Goal: Task Accomplishment & Management: Manage account settings

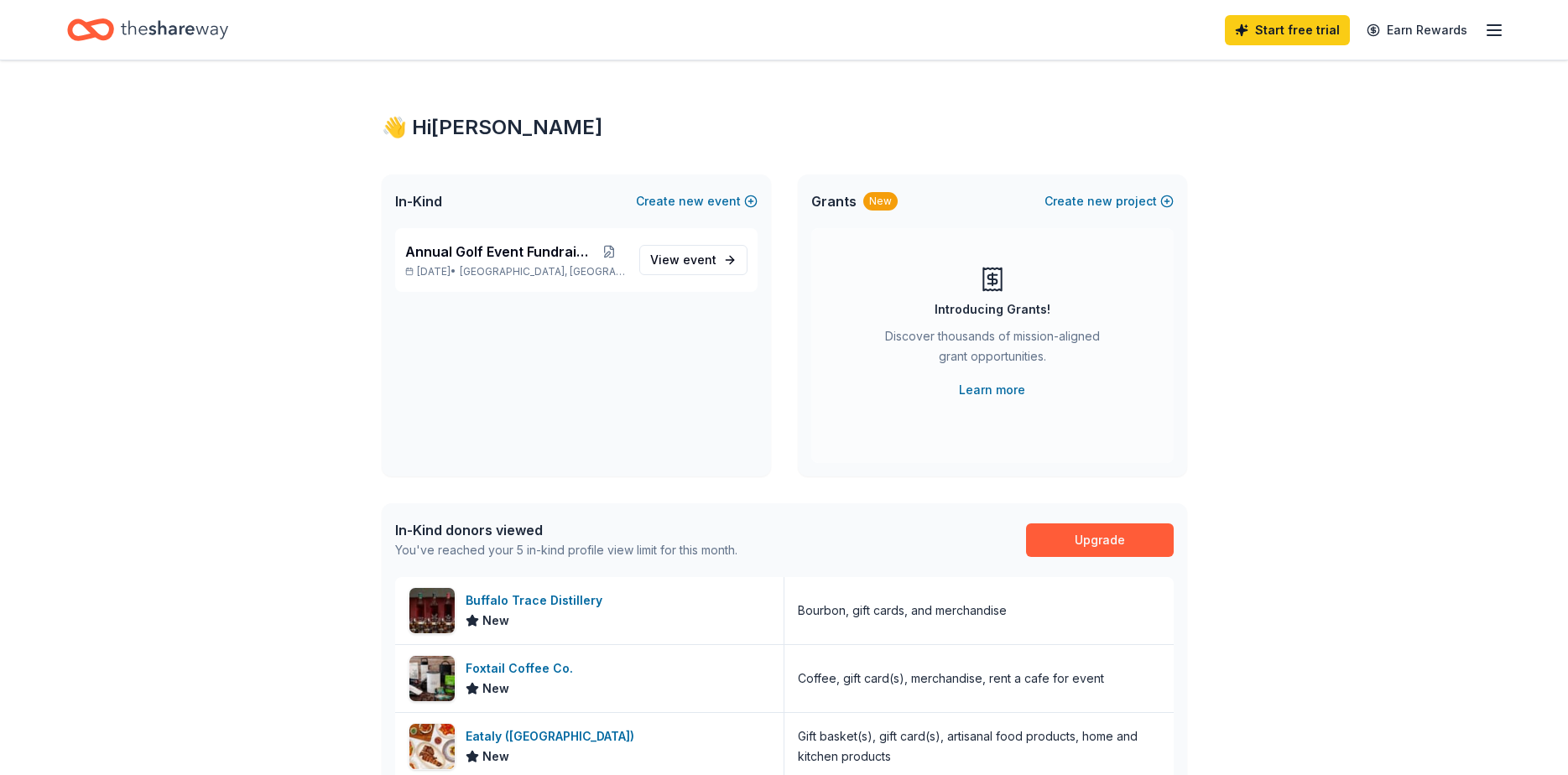
click at [1497, 35] on line "button" at bounding box center [1494, 35] width 14 height 0
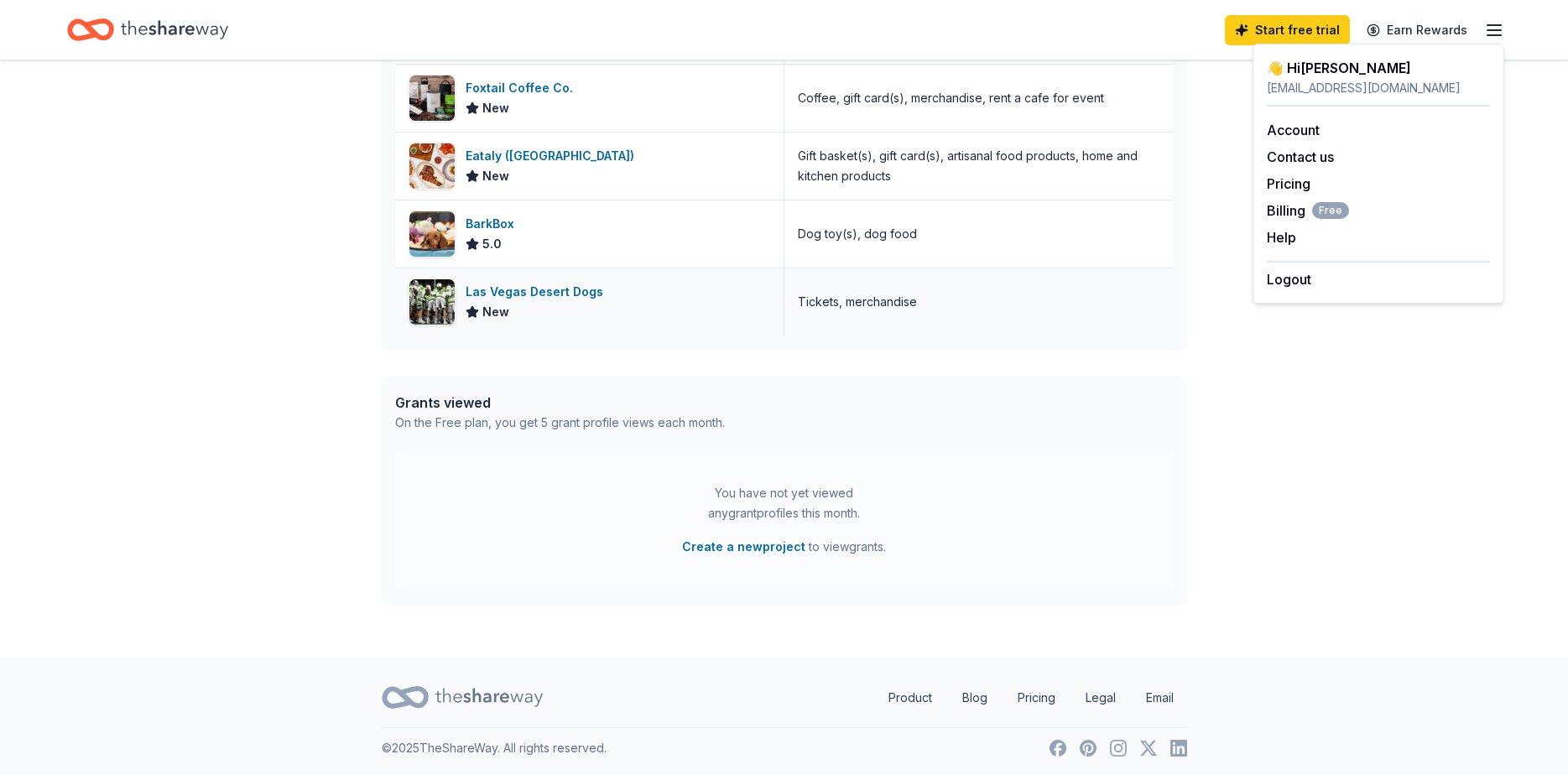
scroll to position [583, 0]
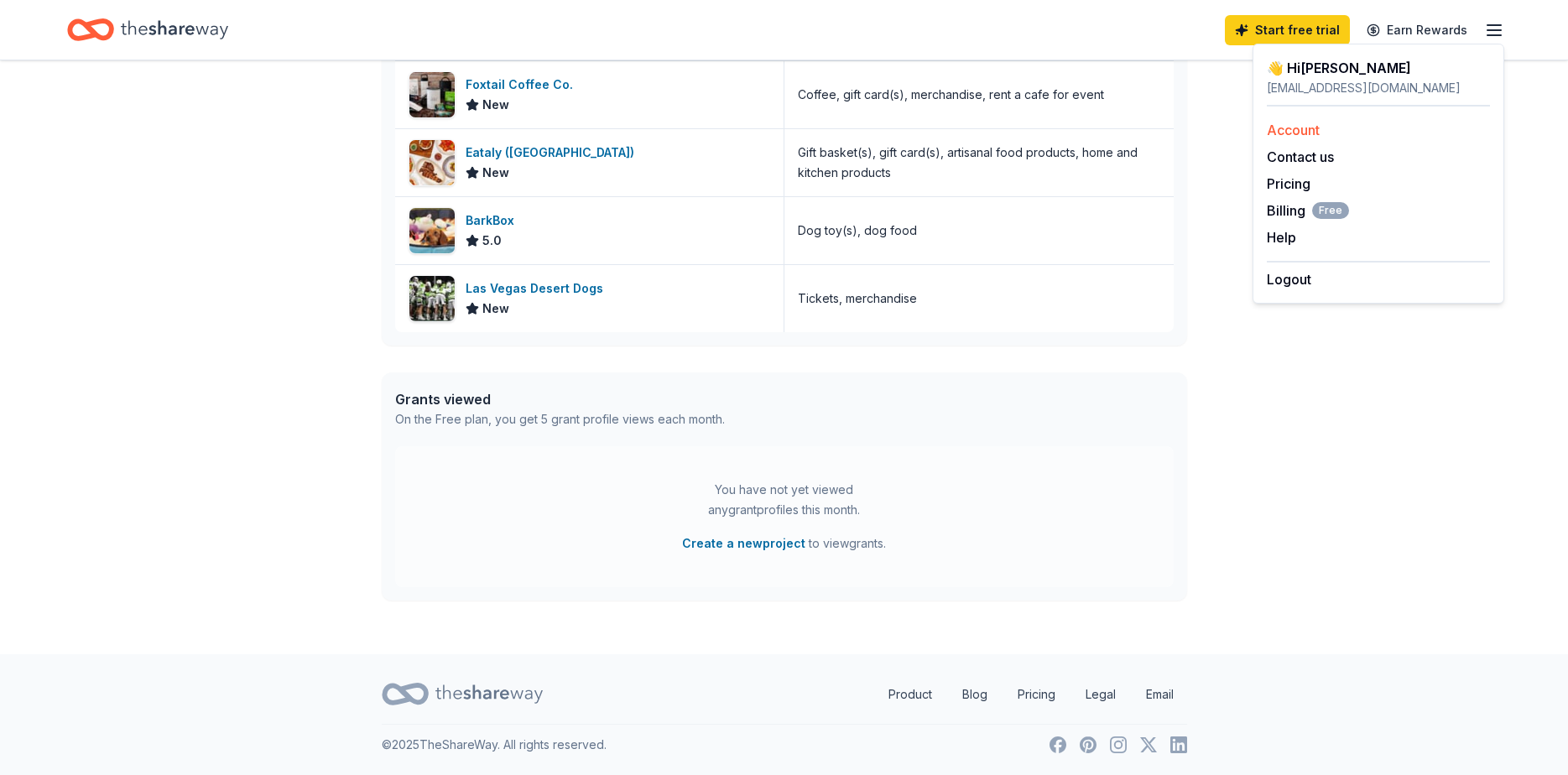
click at [1301, 131] on link "Account" at bounding box center [1293, 129] width 53 height 17
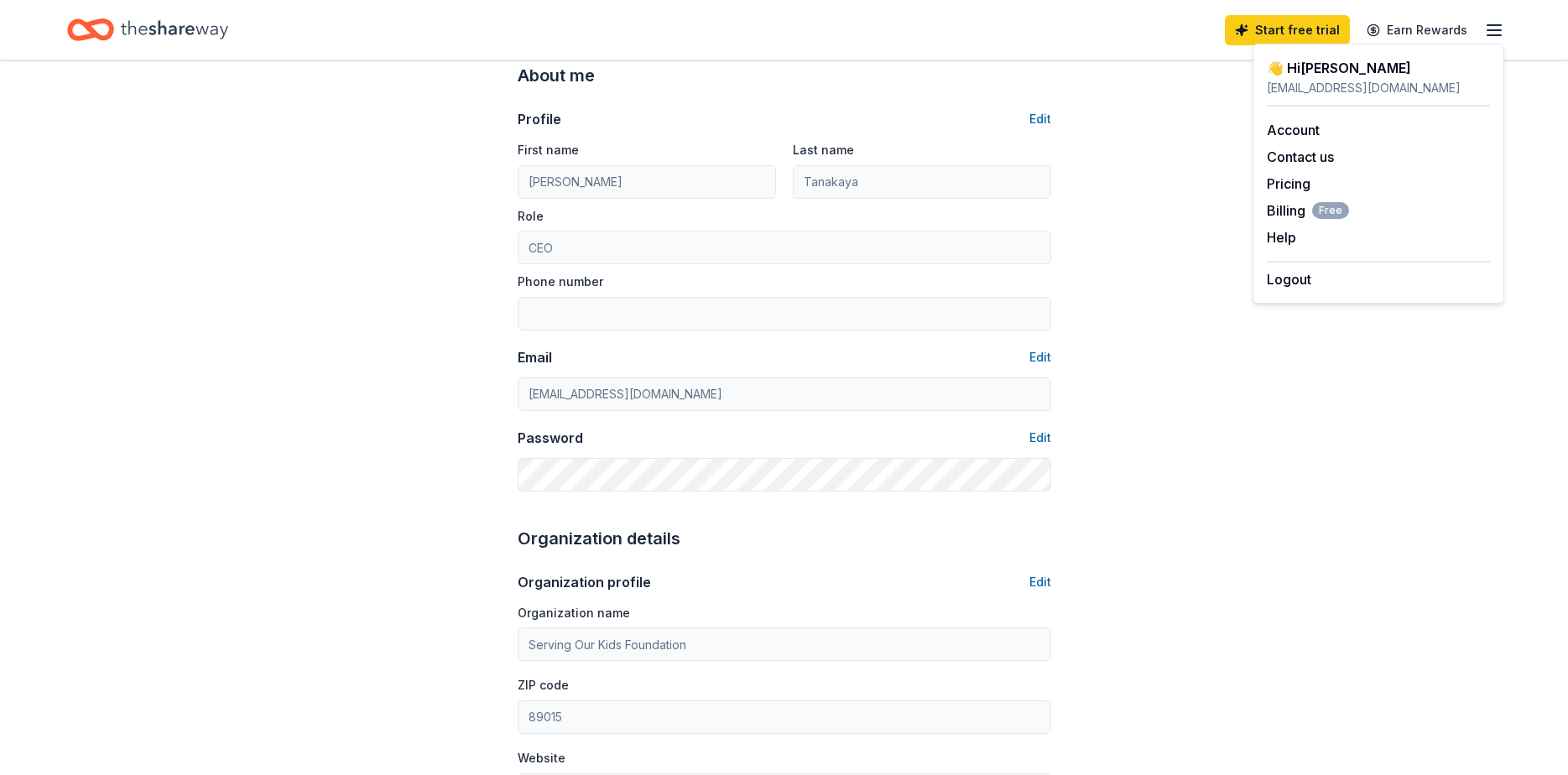
scroll to position [84, 0]
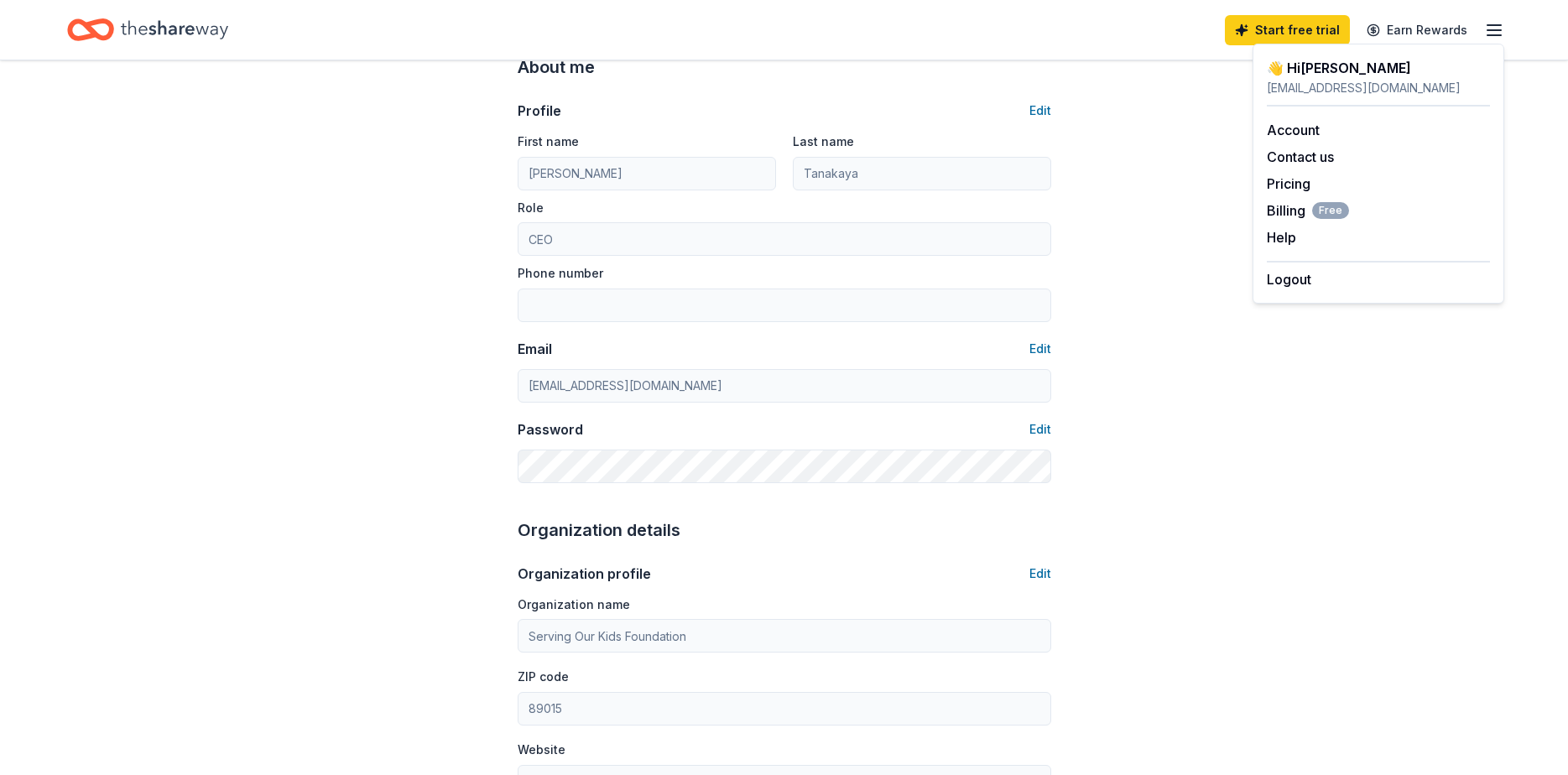
drag, startPoint x: 1157, startPoint y: 217, endPoint x: 1174, endPoint y: 211, distance: 18.0
click at [1161, 215] on div "Account About me Profile Edit First name [PERSON_NAME] Last name [PERSON_NAME] …" at bounding box center [784, 725] width 1568 height 1497
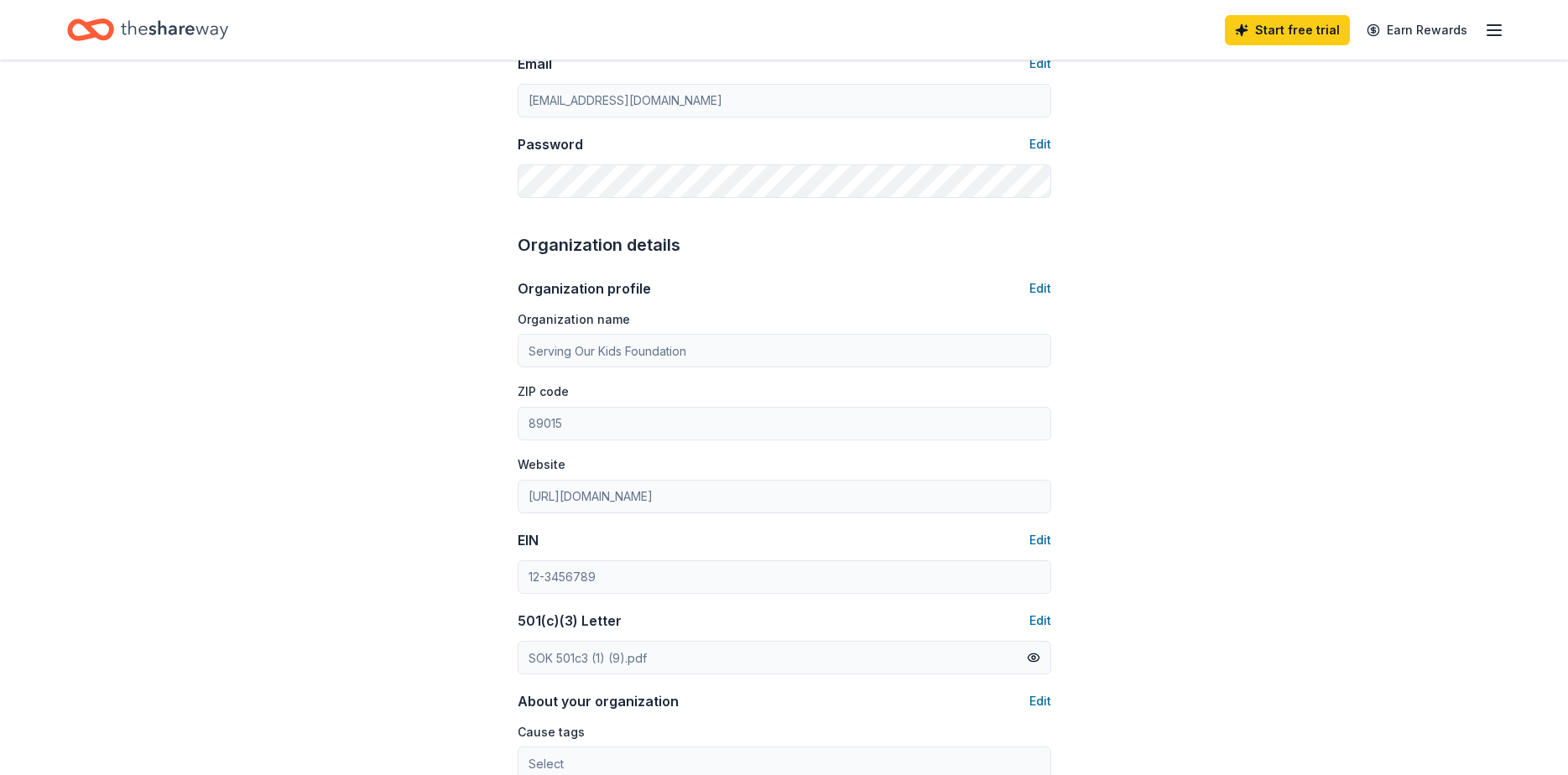
scroll to position [0, 0]
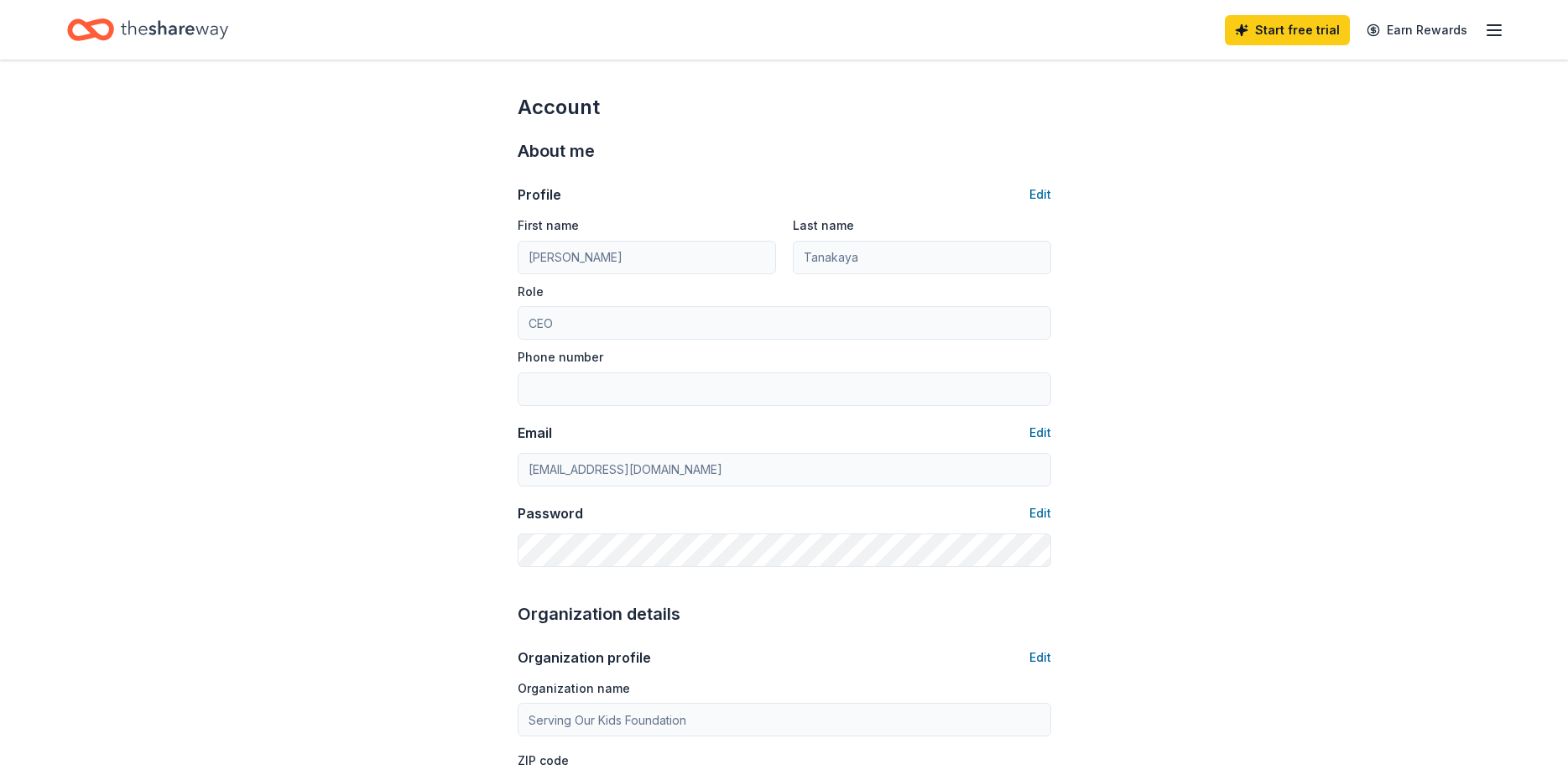
click at [1491, 27] on icon "button" at bounding box center [1494, 30] width 20 height 20
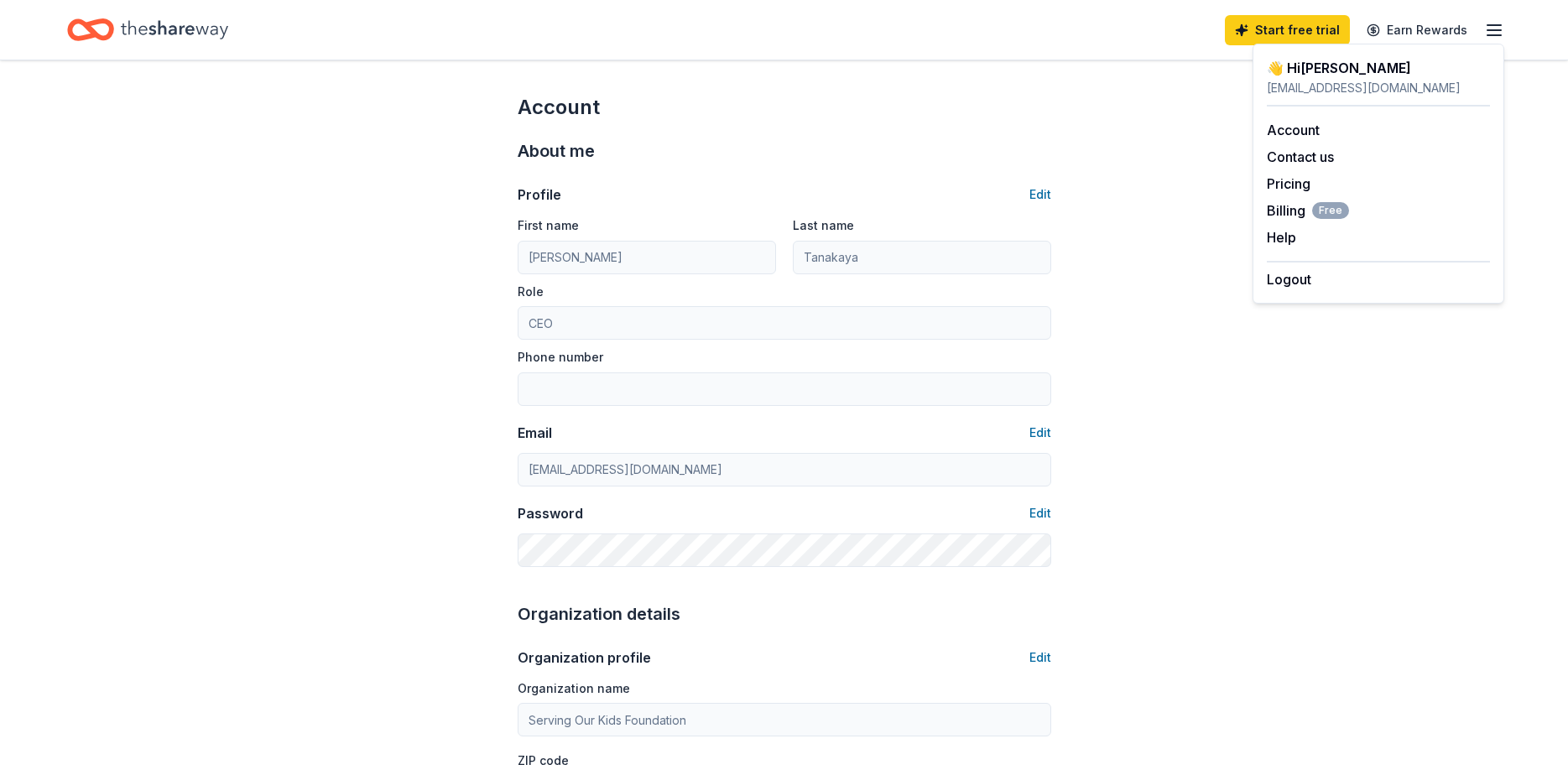
click at [1318, 64] on div "👋 Hi [PERSON_NAME]" at bounding box center [1377, 68] width 223 height 20
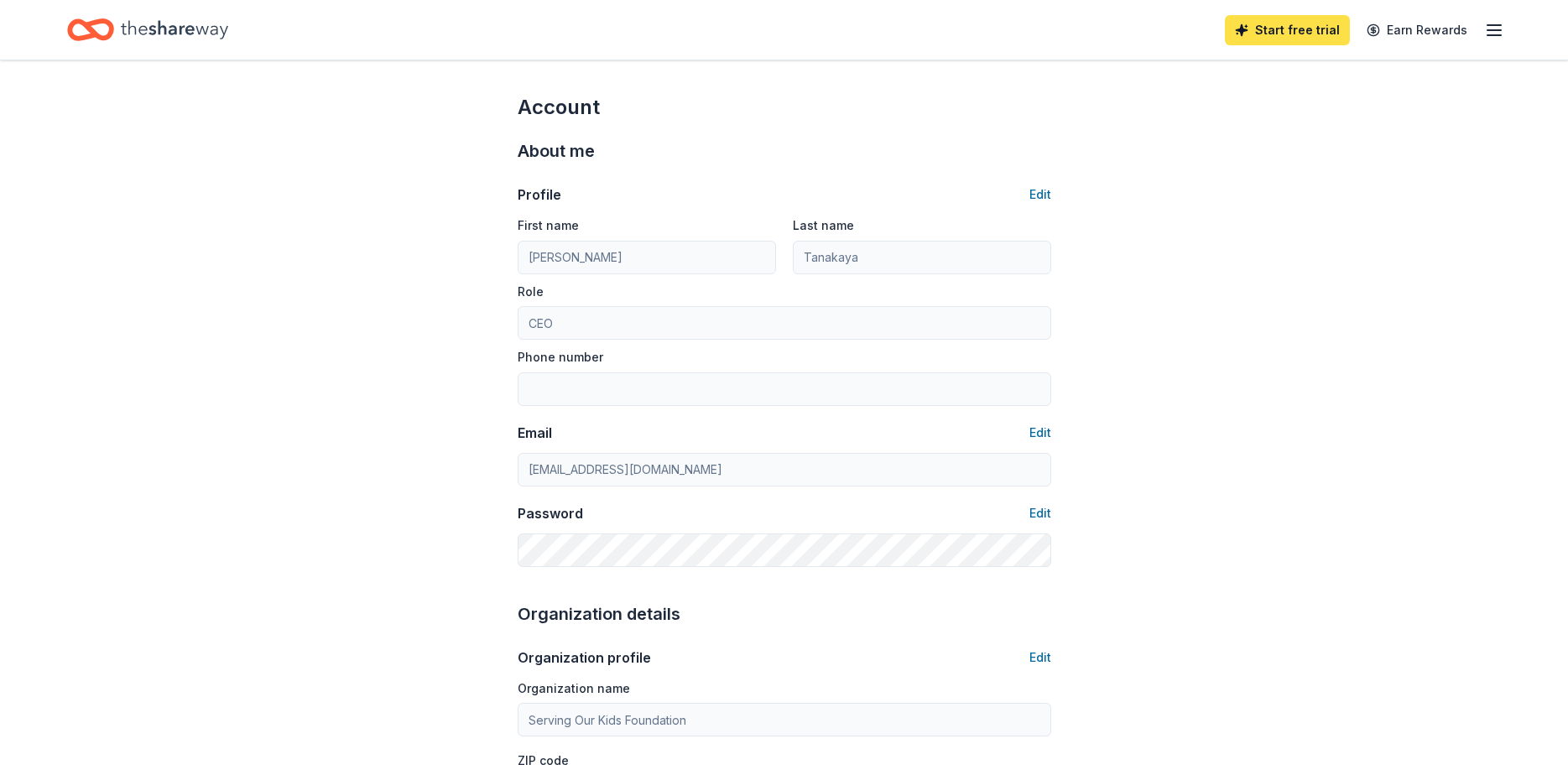
click at [1325, 39] on link "Start free trial" at bounding box center [1287, 30] width 125 height 30
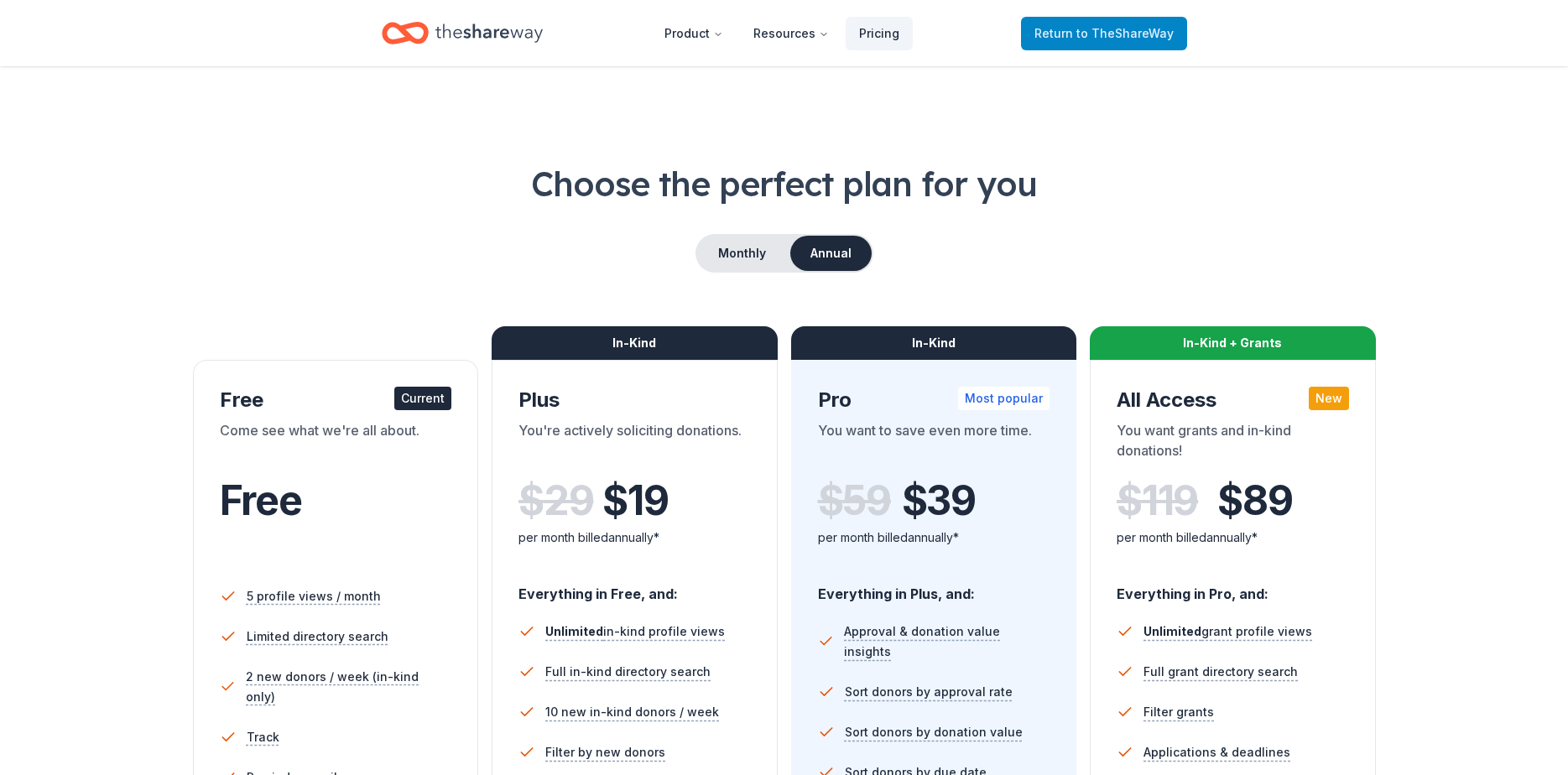
click at [1098, 33] on span "to TheShareWay" at bounding box center [1125, 33] width 97 height 15
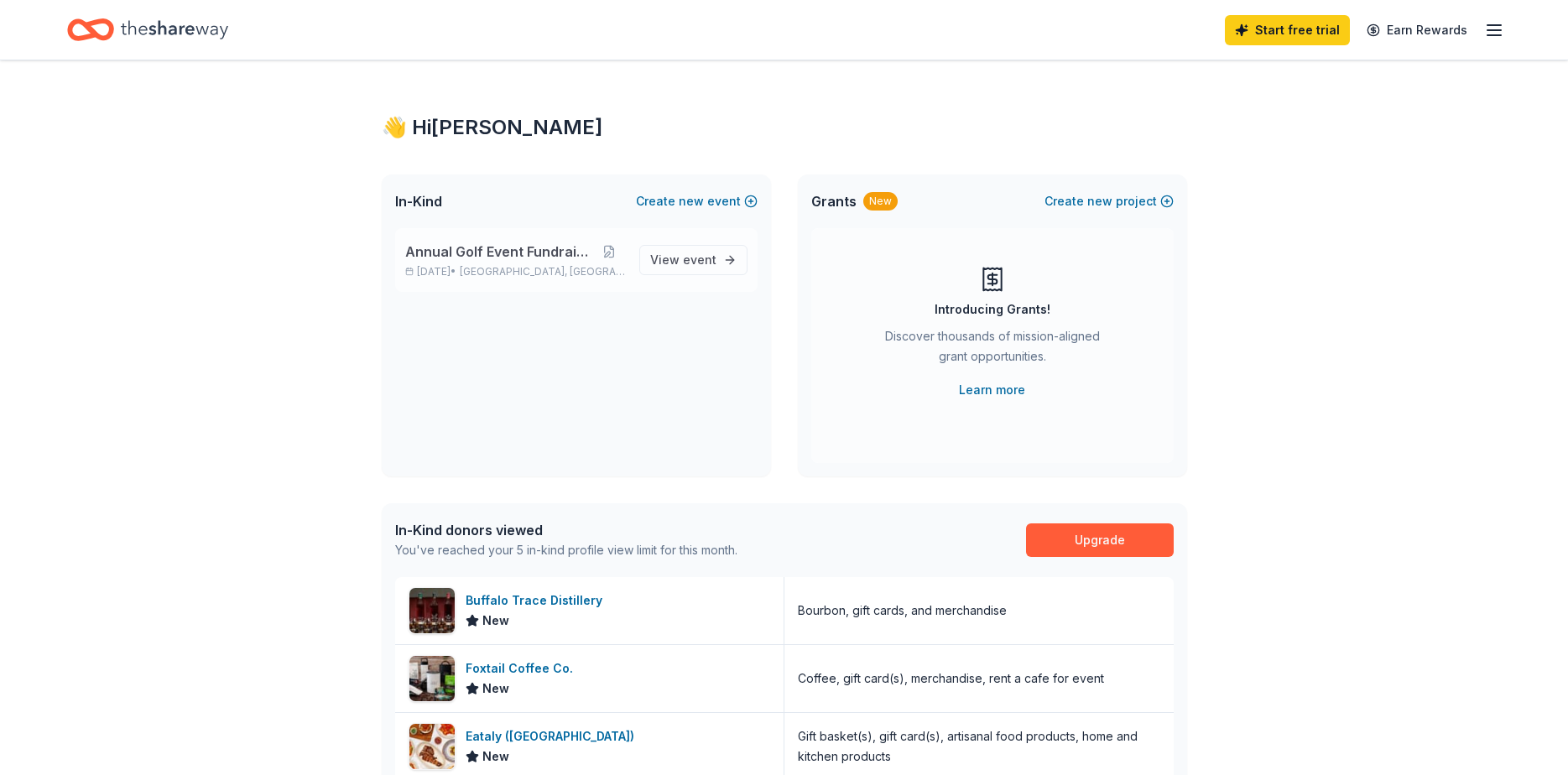
click at [520, 259] on span "Annual Golf Event Fundraiser" at bounding box center [499, 251] width 188 height 20
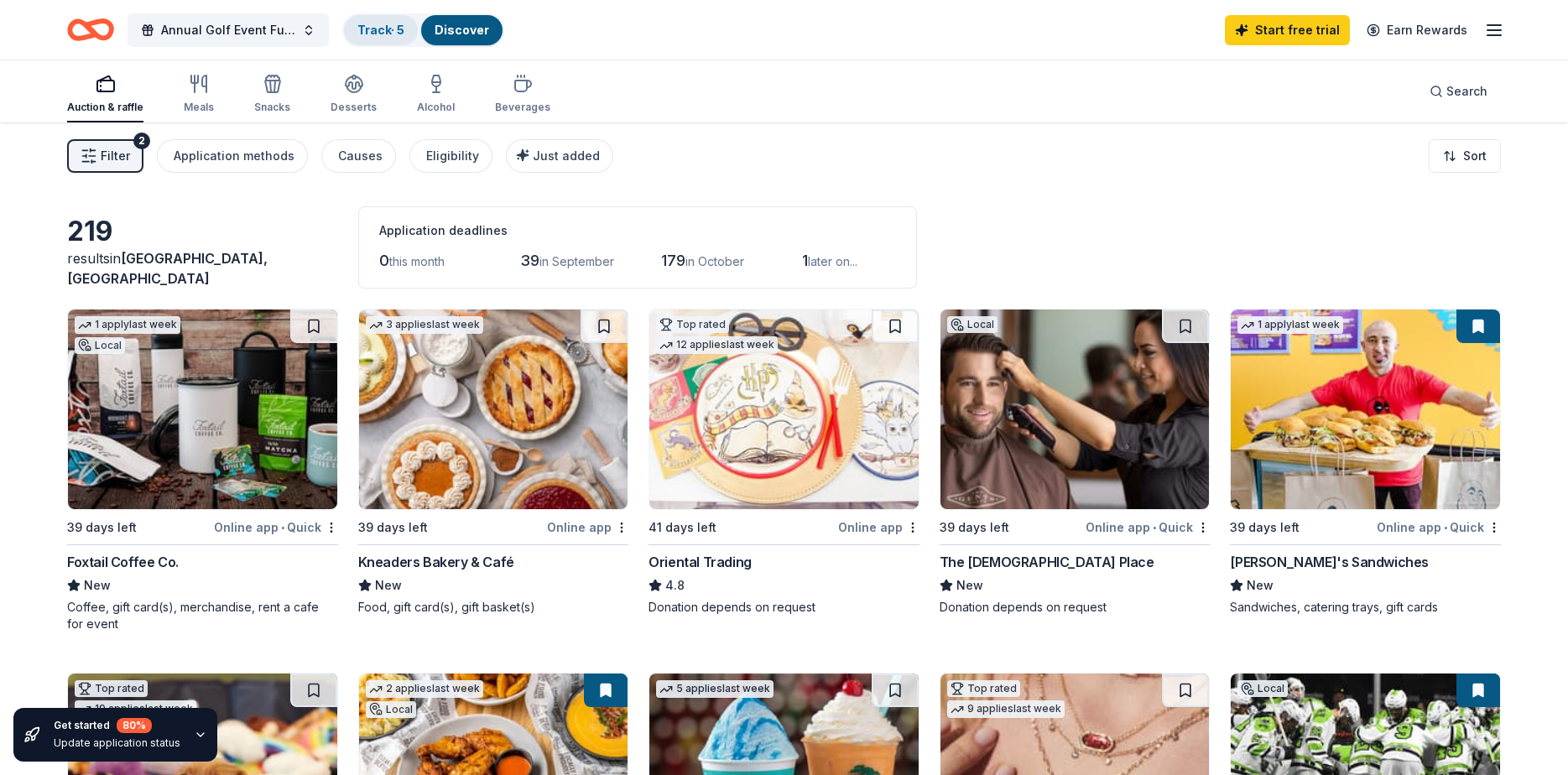
click at [372, 34] on link "Track · 5" at bounding box center [380, 29] width 47 height 15
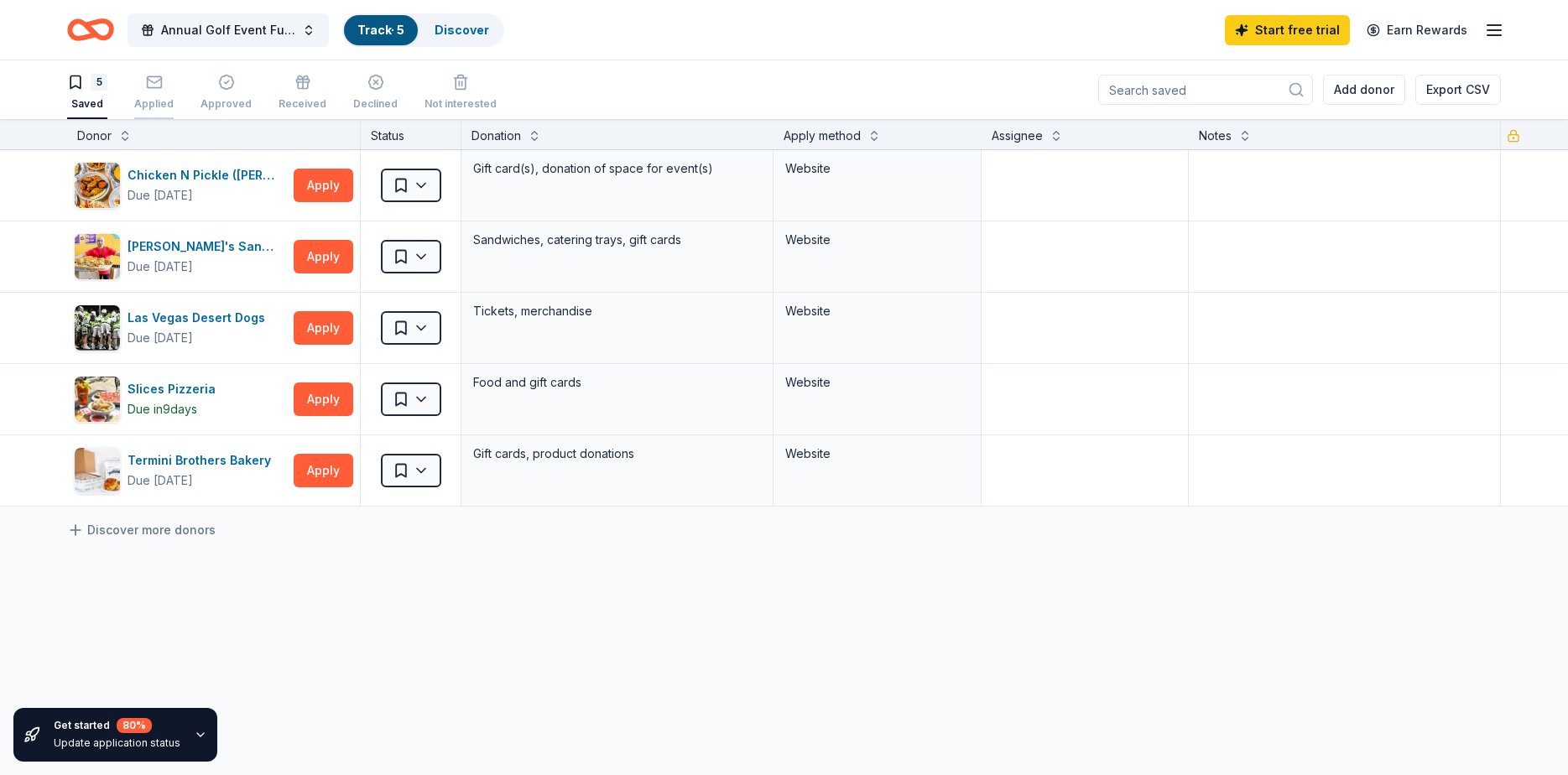
click at [152, 90] on div "Applied" at bounding box center [154, 92] width 40 height 37
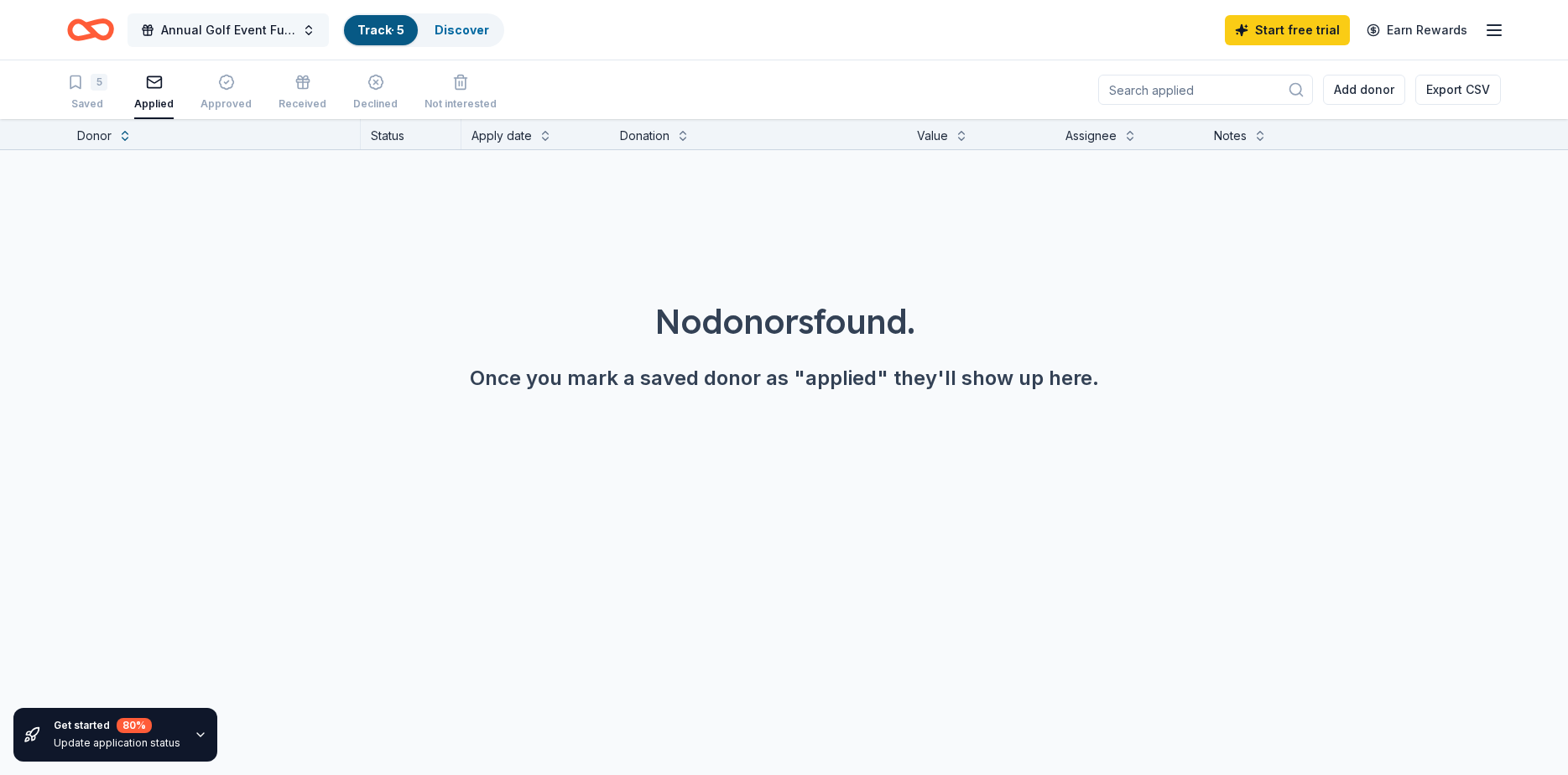
click at [248, 30] on span "Annual Golf Event Fundraiser" at bounding box center [229, 30] width 134 height 20
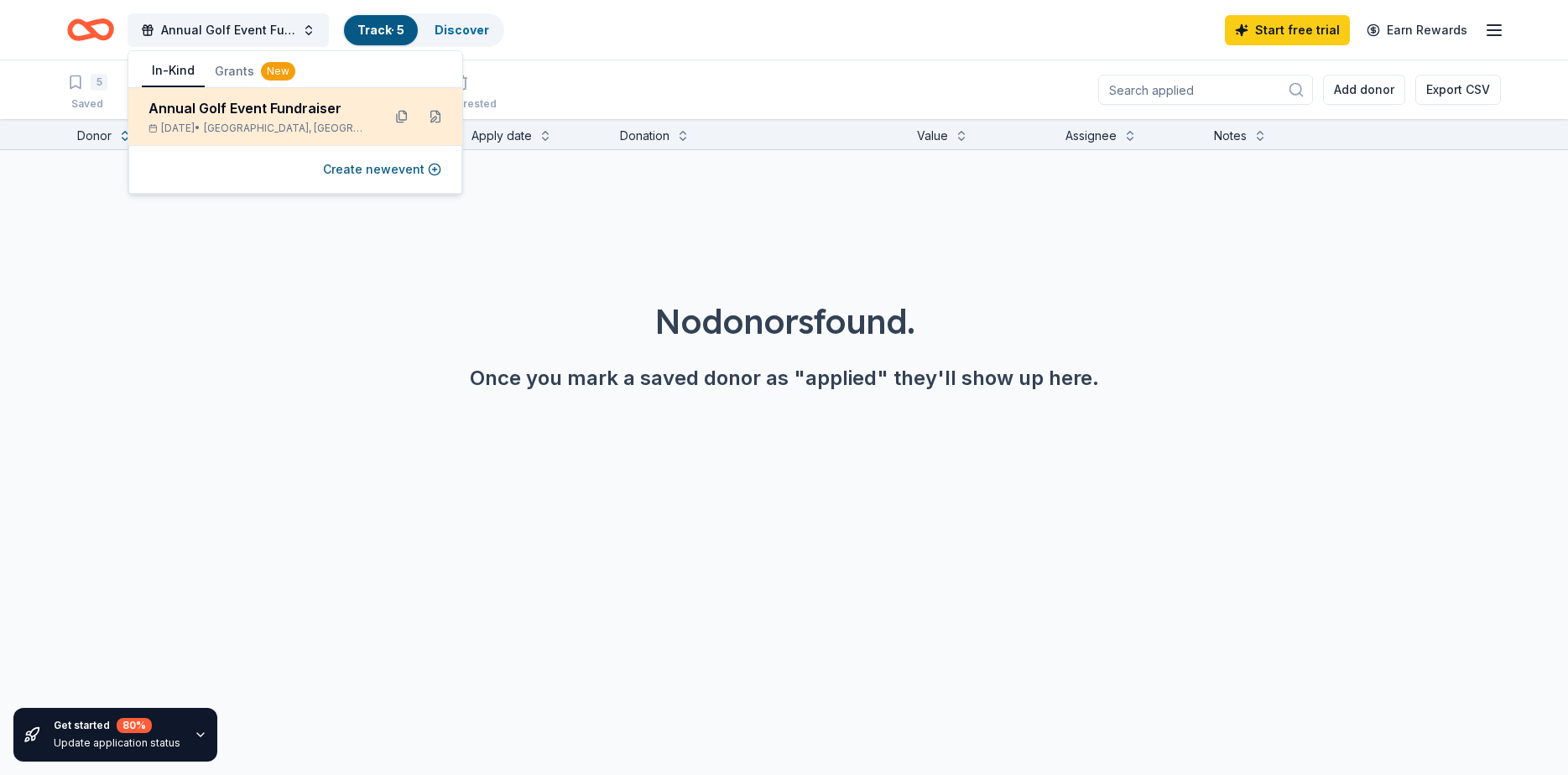
click at [236, 107] on div "Annual Golf Event Fundraiser" at bounding box center [259, 108] width 220 height 20
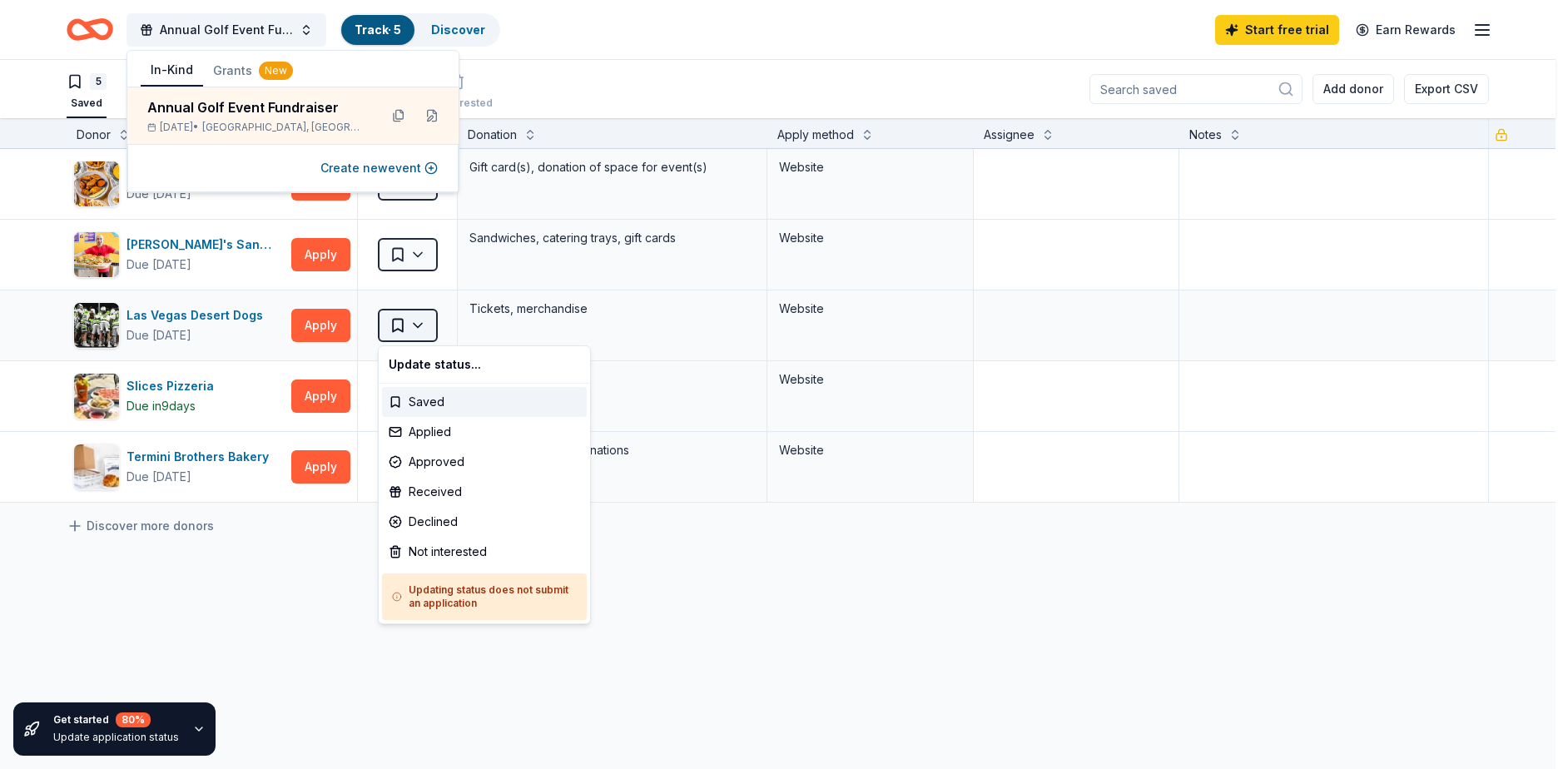
click at [417, 327] on html "Annual Golf Event Fundraiser Track · 5 Discover Start free trial Earn Rewards 5…" at bounding box center [784, 384] width 1568 height 769
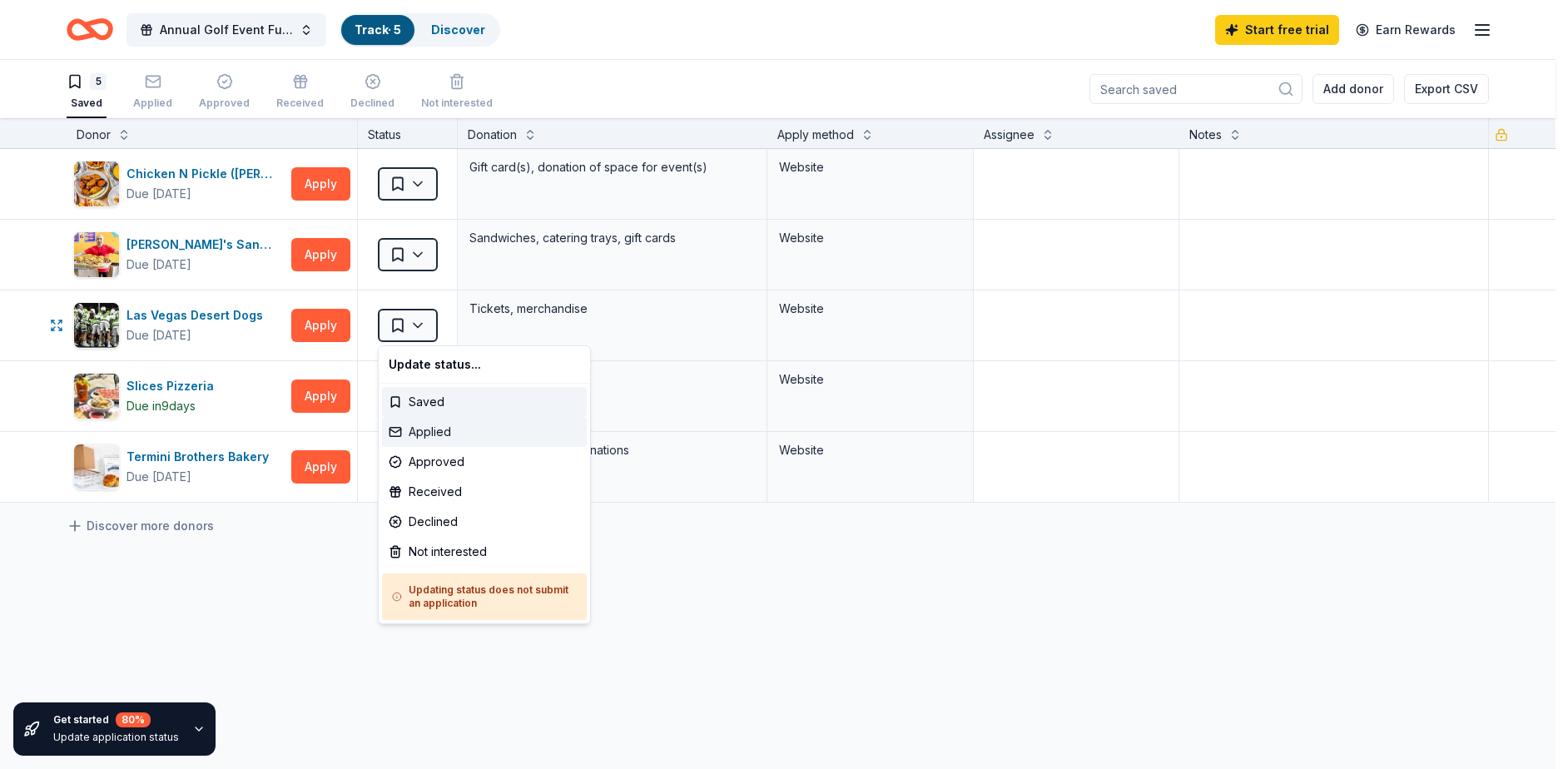
click at [424, 431] on div "Applied" at bounding box center [484, 431] width 205 height 30
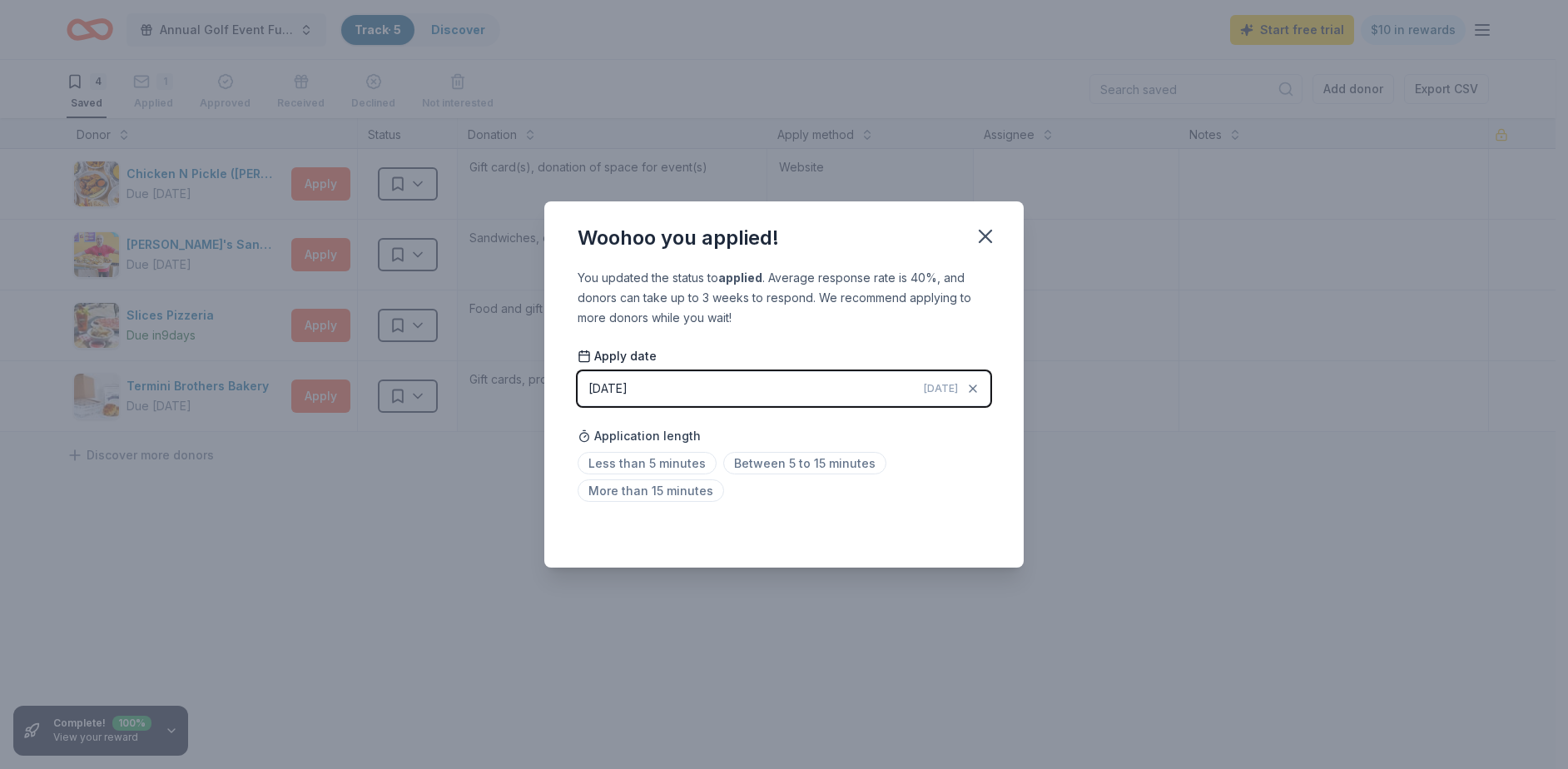
click at [620, 384] on div "[DATE]" at bounding box center [608, 388] width 40 height 20
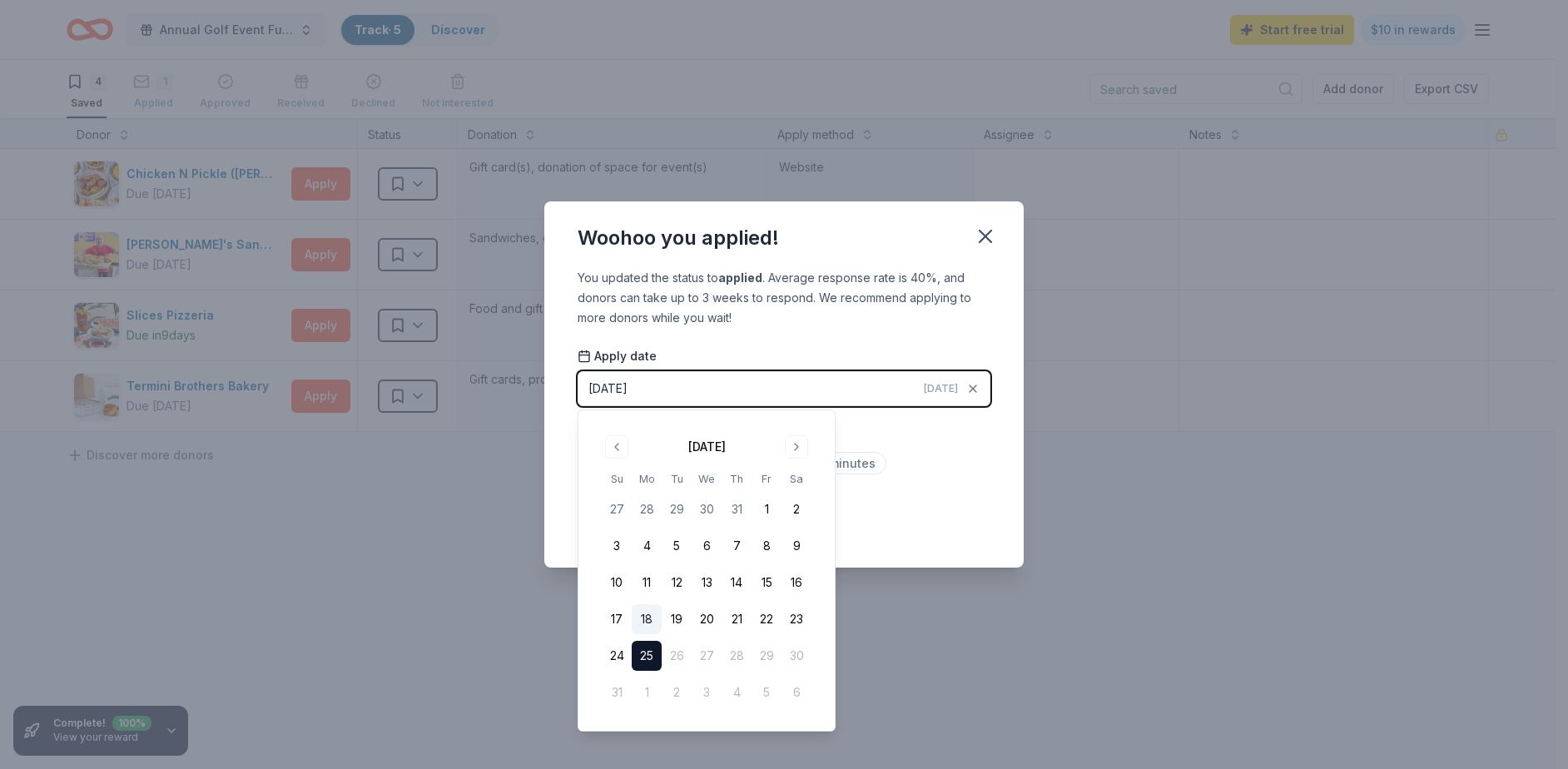
click at [648, 615] on button "18" at bounding box center [646, 618] width 30 height 30
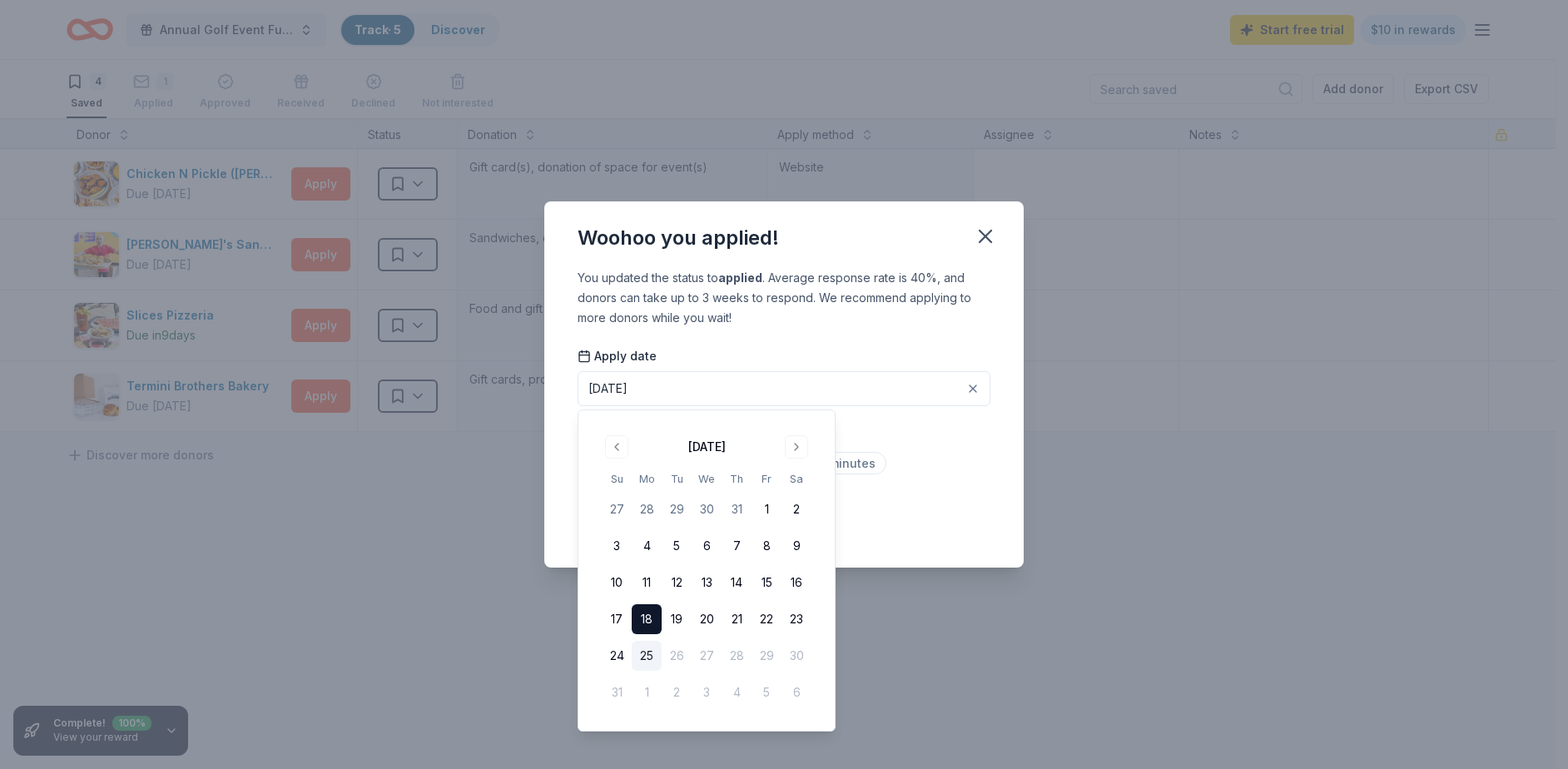
click at [977, 481] on div "Less than 5 minutes Between 5 to 15 minutes More than 15 minutes" at bounding box center [784, 480] width 413 height 55
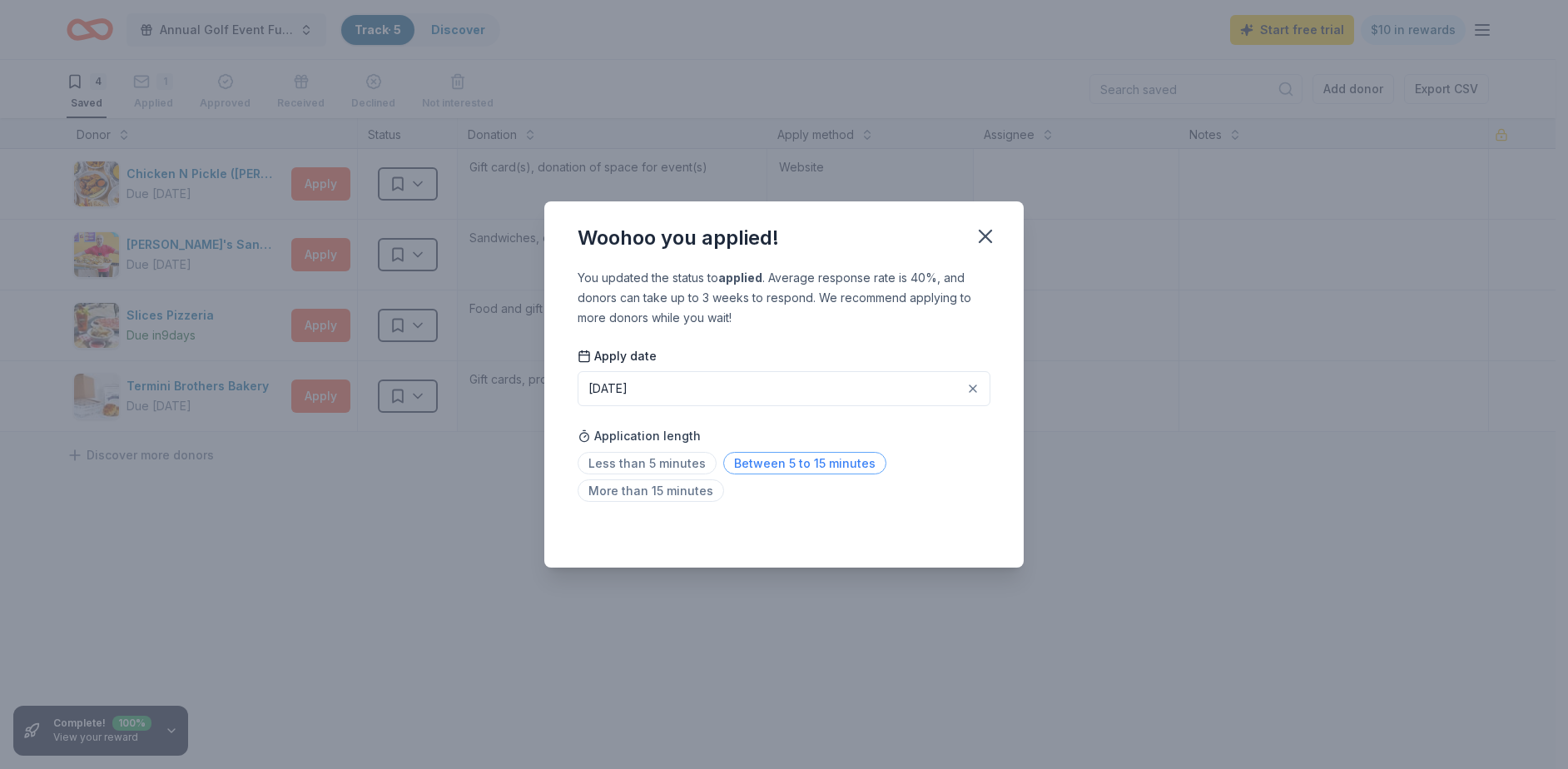
click at [777, 467] on span "Between 5 to 15 minutes" at bounding box center [805, 462] width 163 height 22
click at [987, 236] on icon "button" at bounding box center [985, 236] width 23 height 23
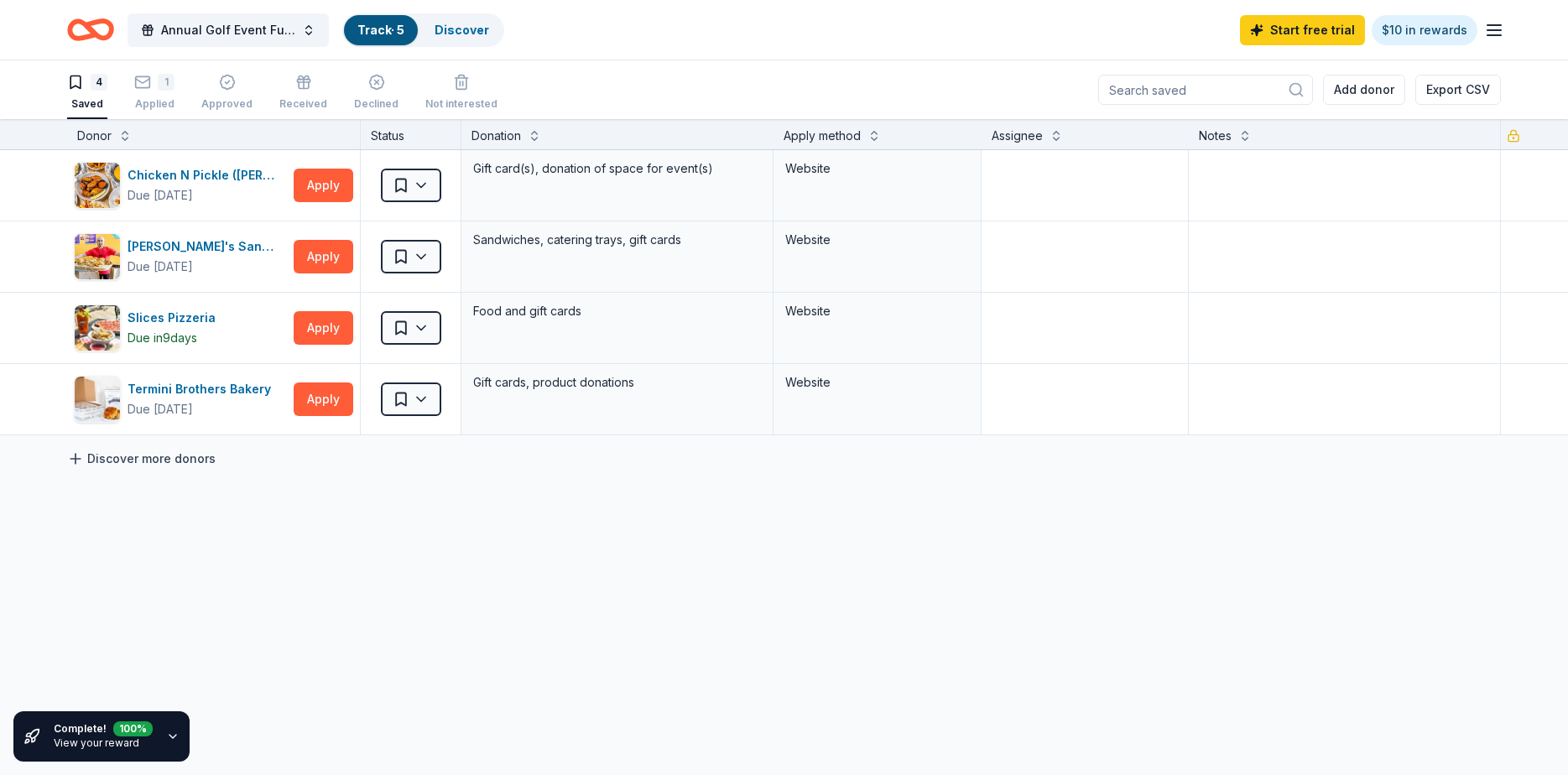
click at [101, 459] on link "Discover more donors" at bounding box center [141, 458] width 149 height 20
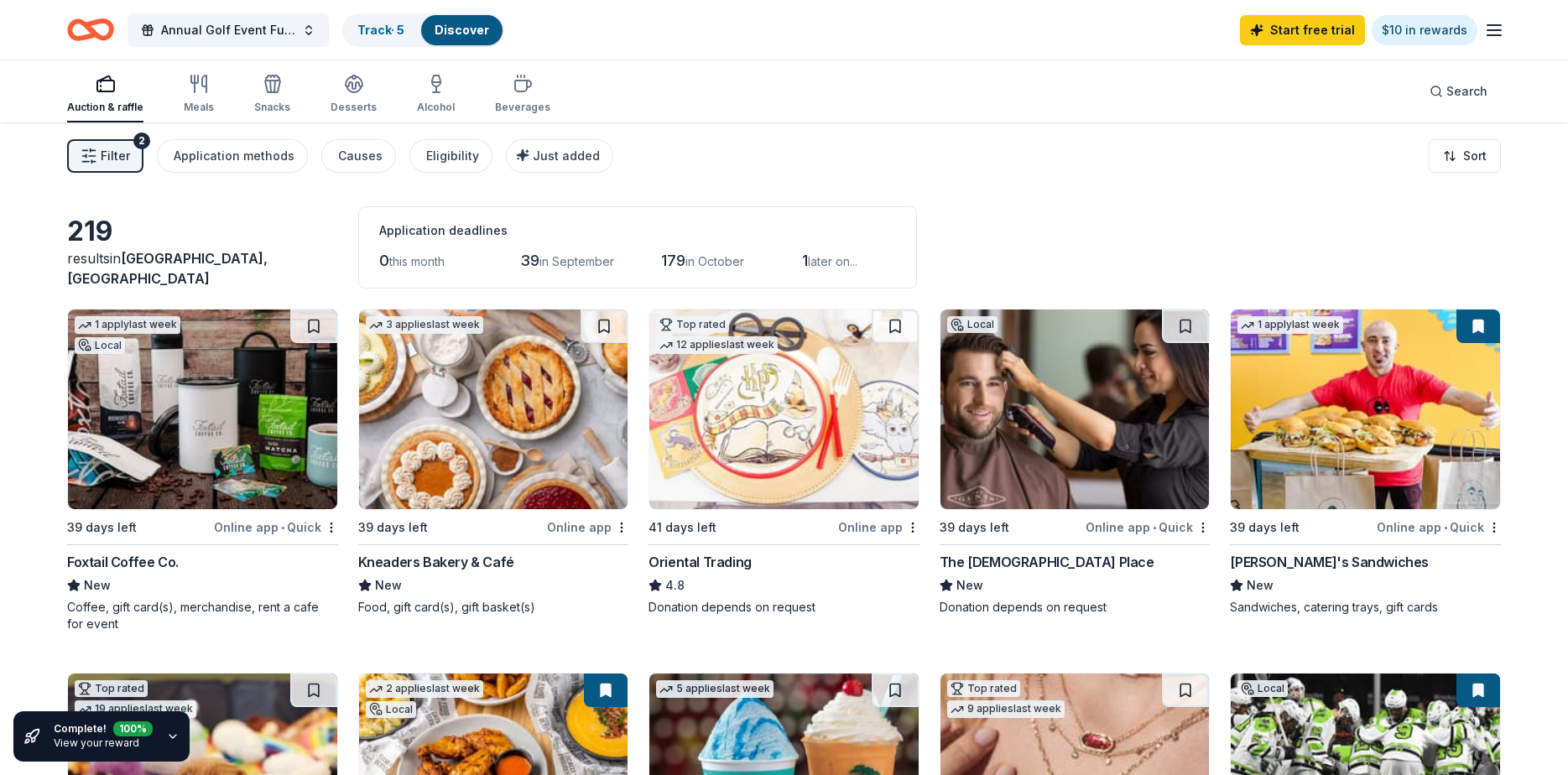
click at [161, 381] on img at bounding box center [202, 408] width 269 height 199
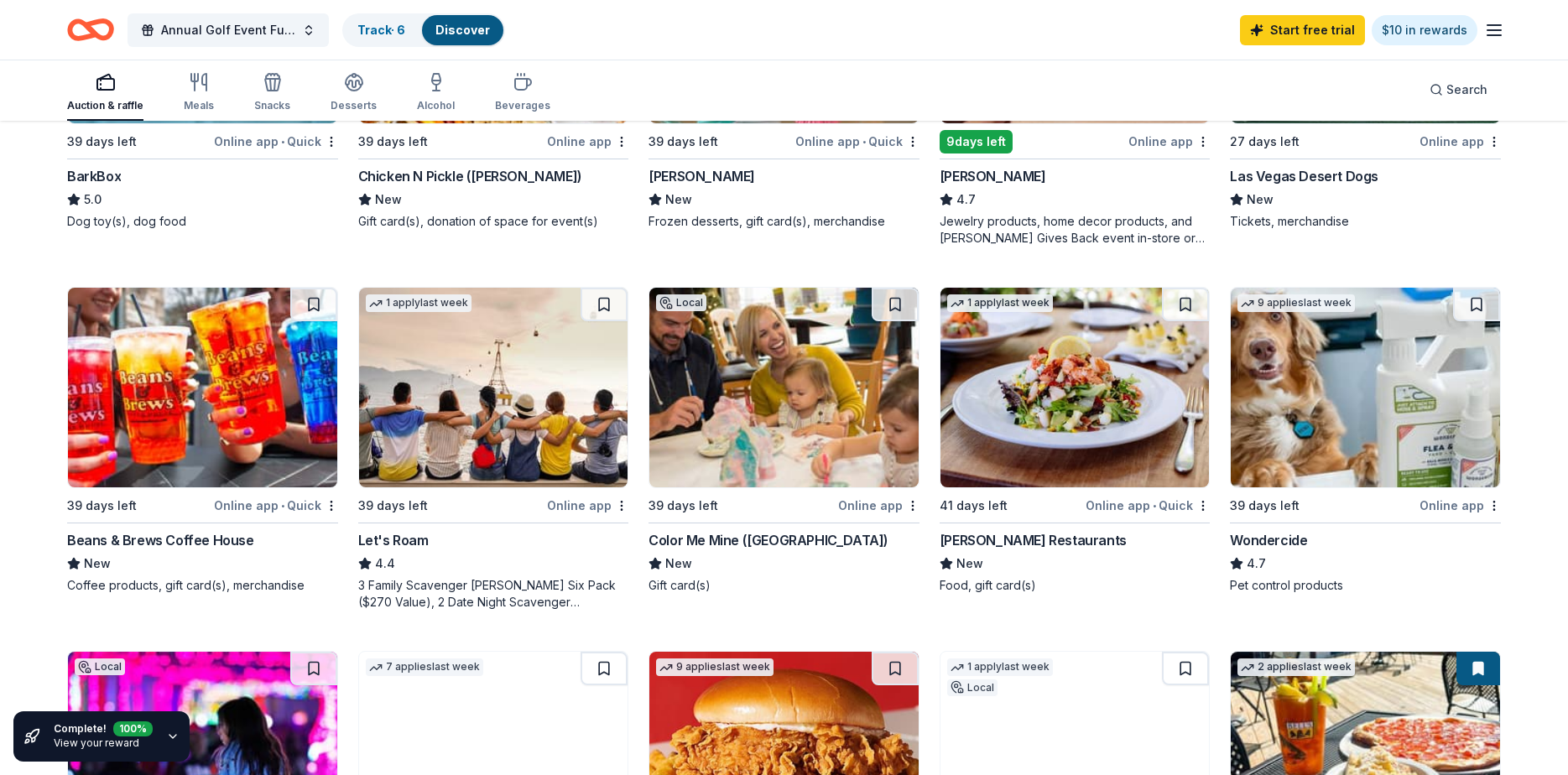
scroll to position [504, 0]
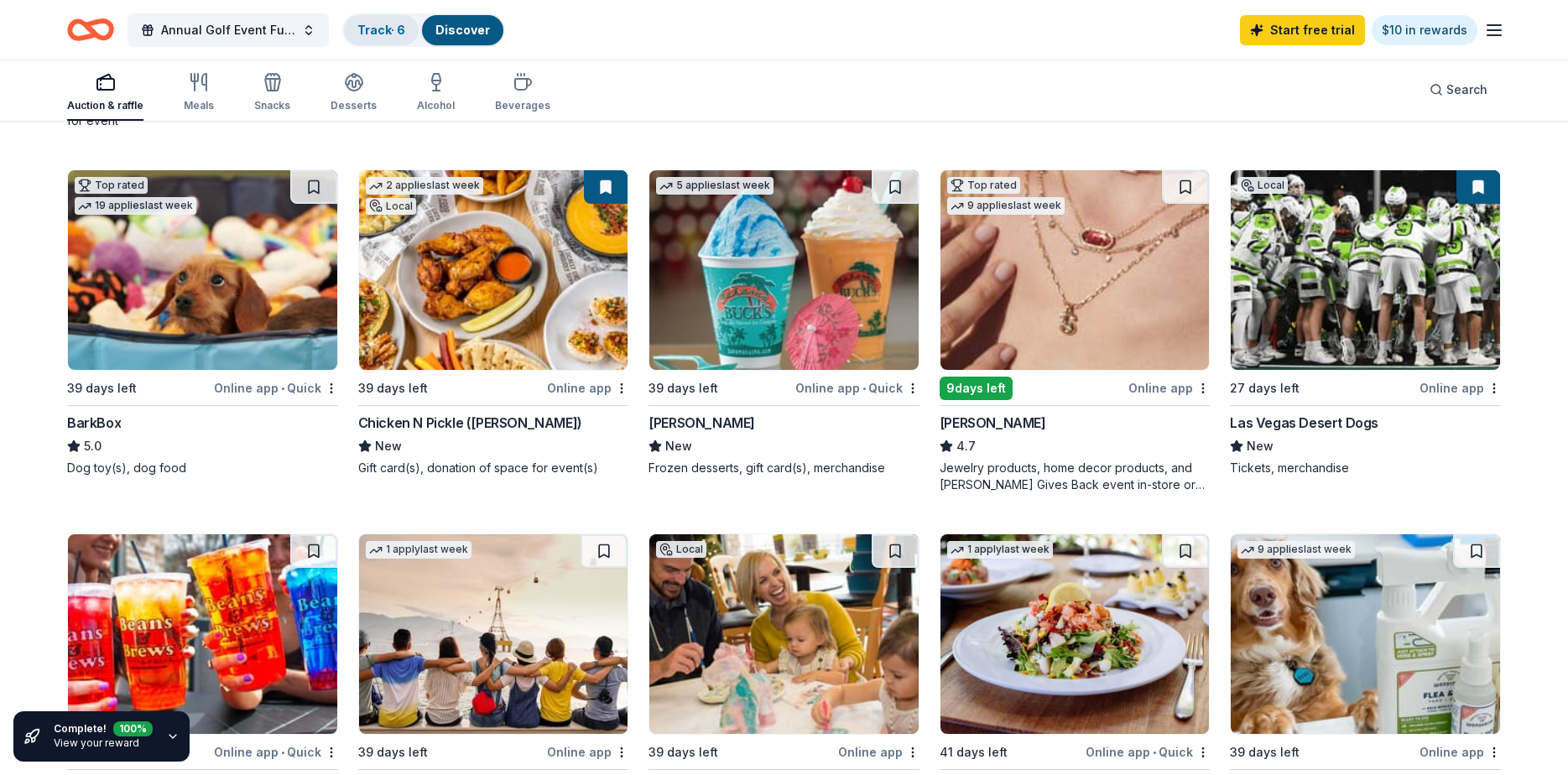
click at [376, 29] on link "Track · 6" at bounding box center [380, 29] width 48 height 15
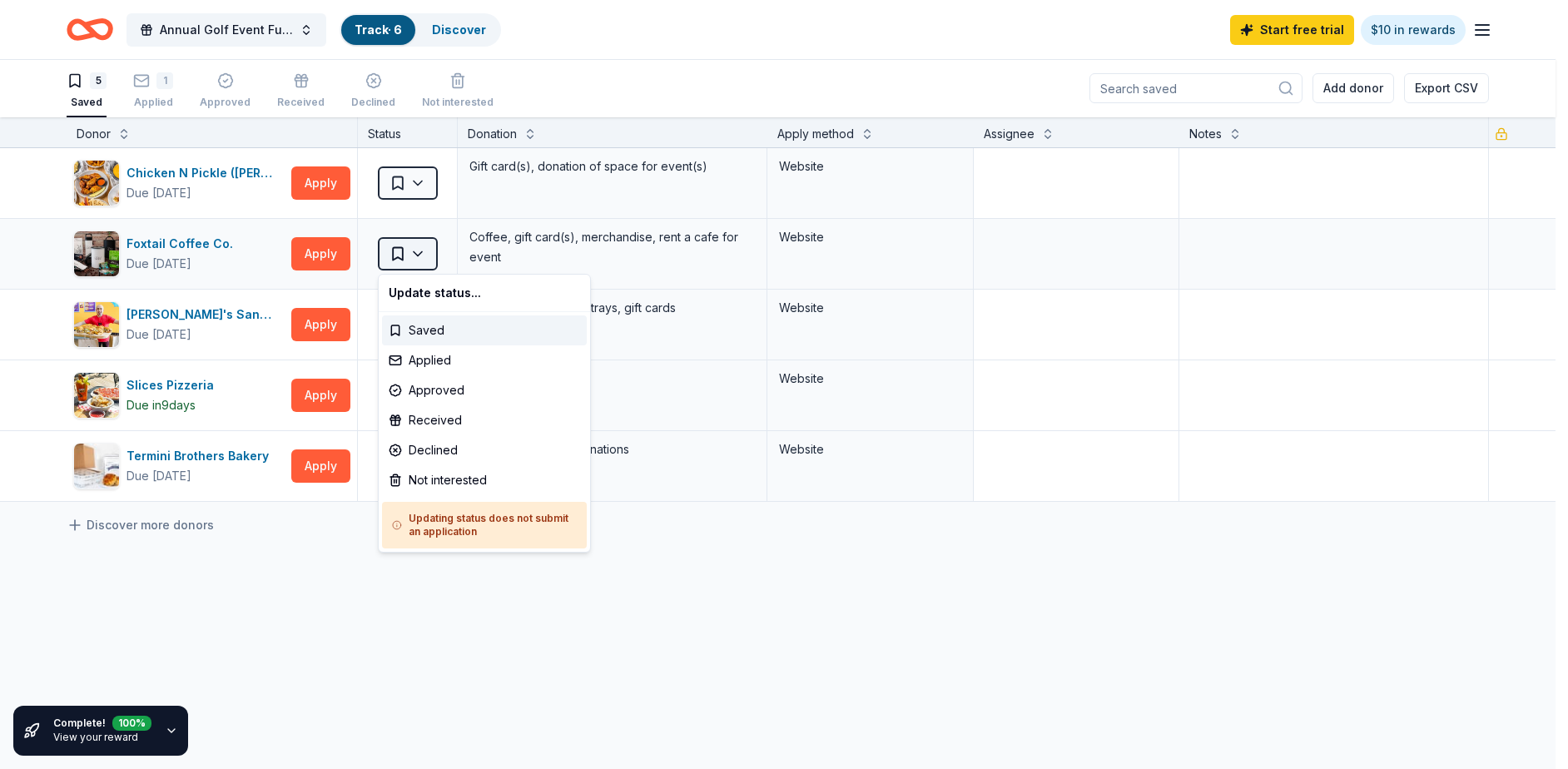
click at [426, 255] on html "Annual Golf Event Fundraiser Track · 6 Discover Start free trial $10 in rewards…" at bounding box center [784, 383] width 1568 height 769
click at [434, 360] on div "Applied" at bounding box center [484, 360] width 205 height 30
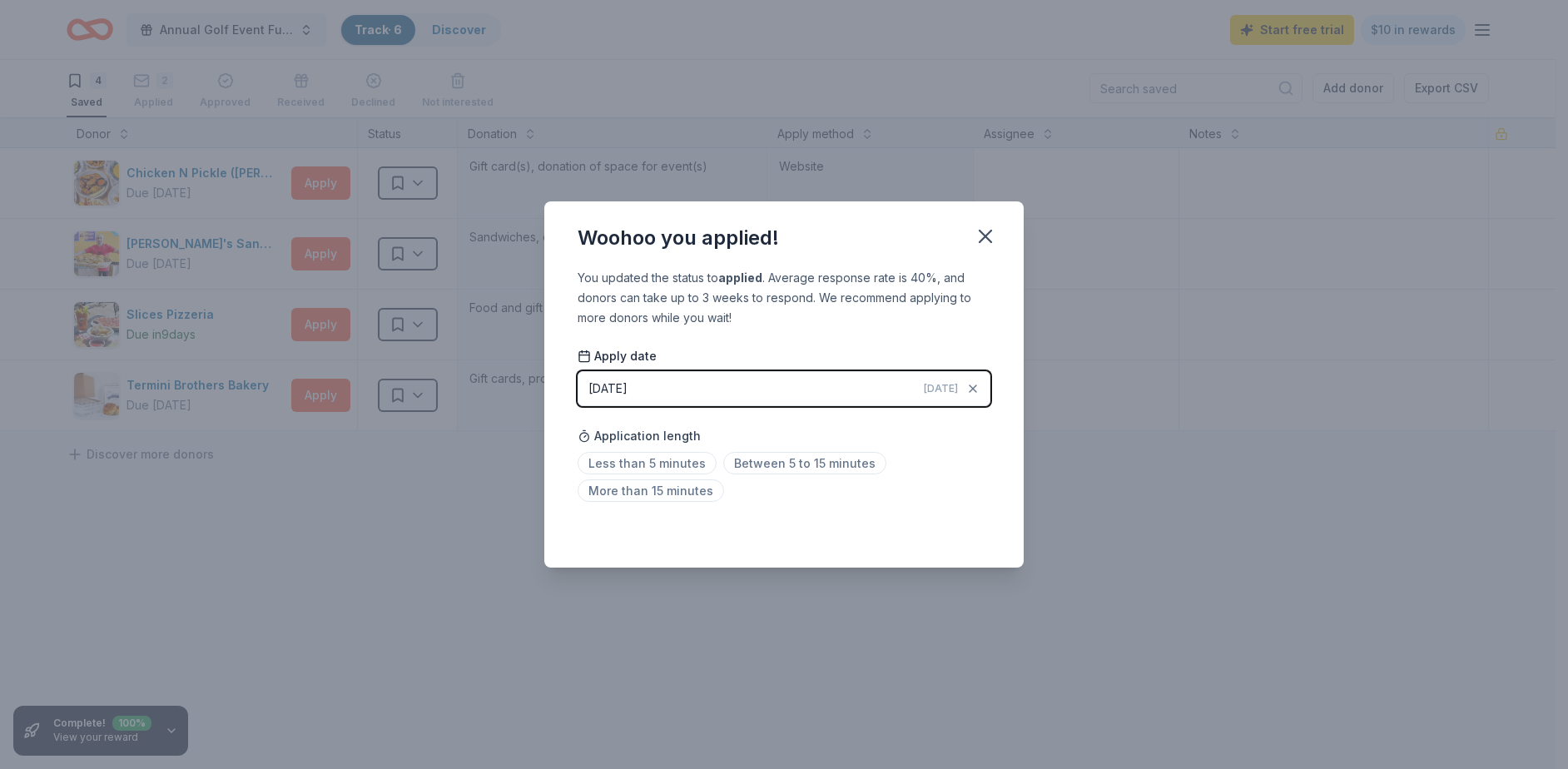
click at [619, 393] on div "[DATE]" at bounding box center [608, 388] width 40 height 20
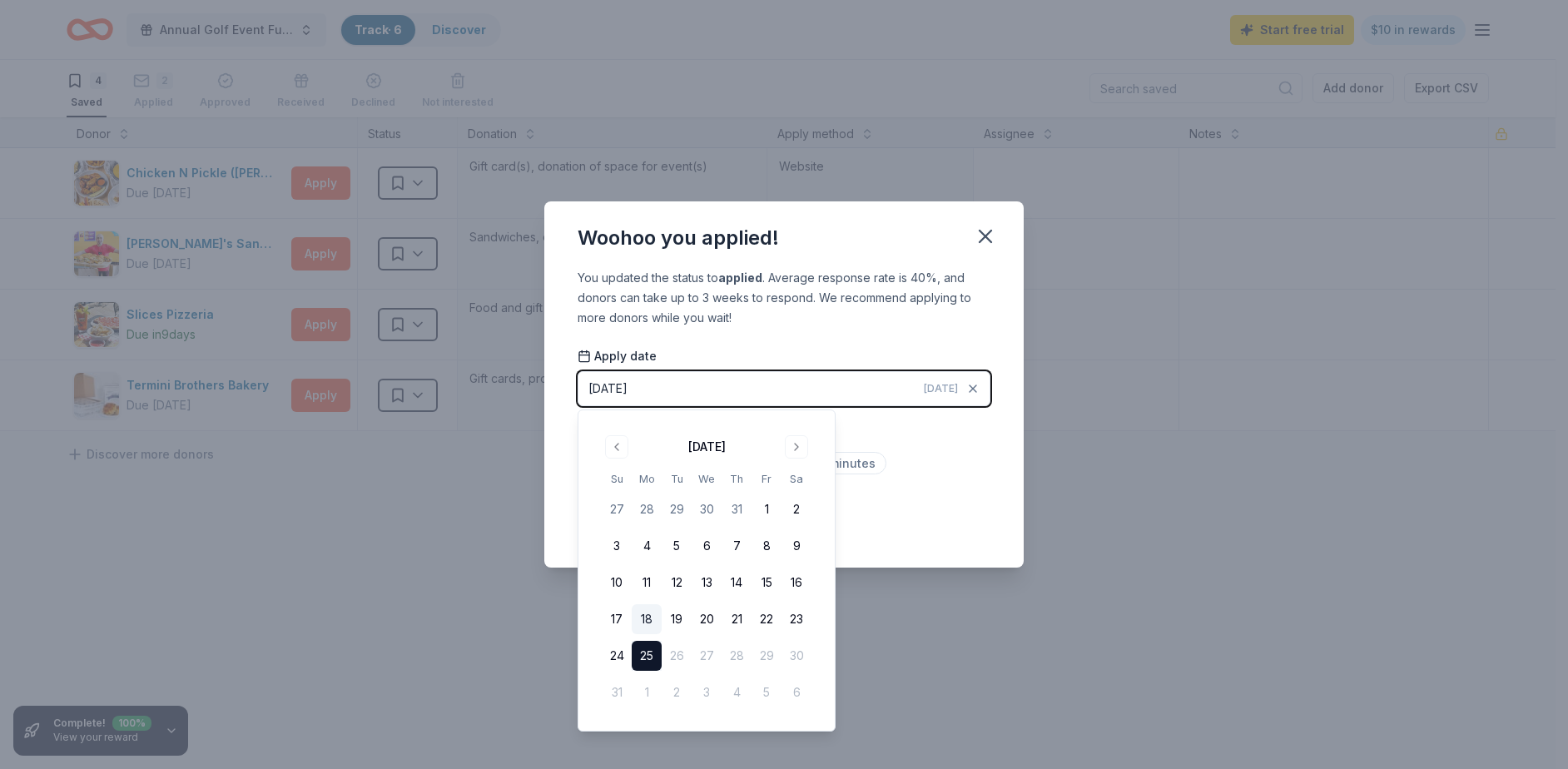
click at [646, 620] on button "18" at bounding box center [646, 618] width 30 height 30
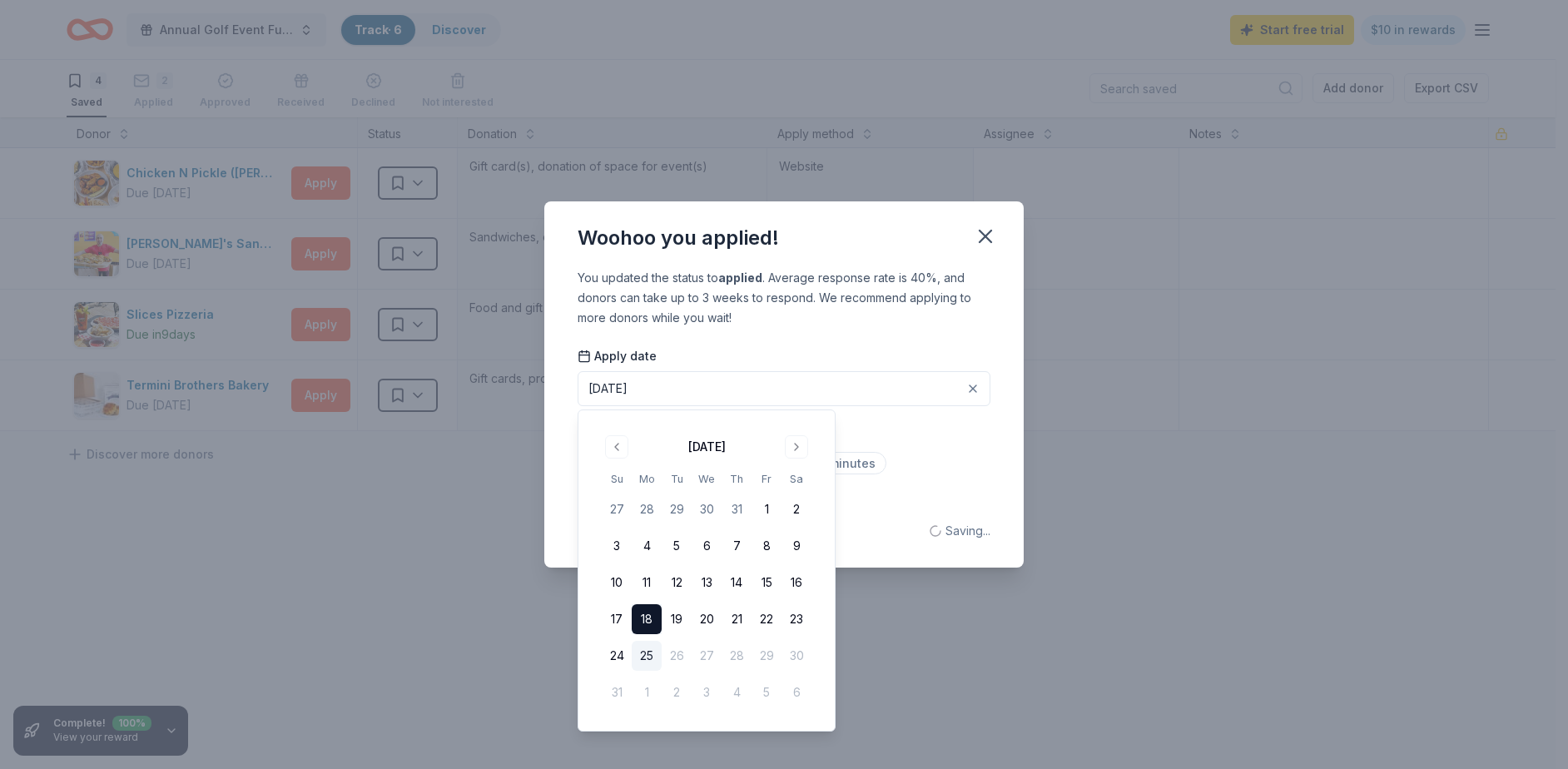
click at [929, 466] on div "Less than 5 minutes Between 5 to 15 minutes More than 15 minutes" at bounding box center [784, 480] width 413 height 55
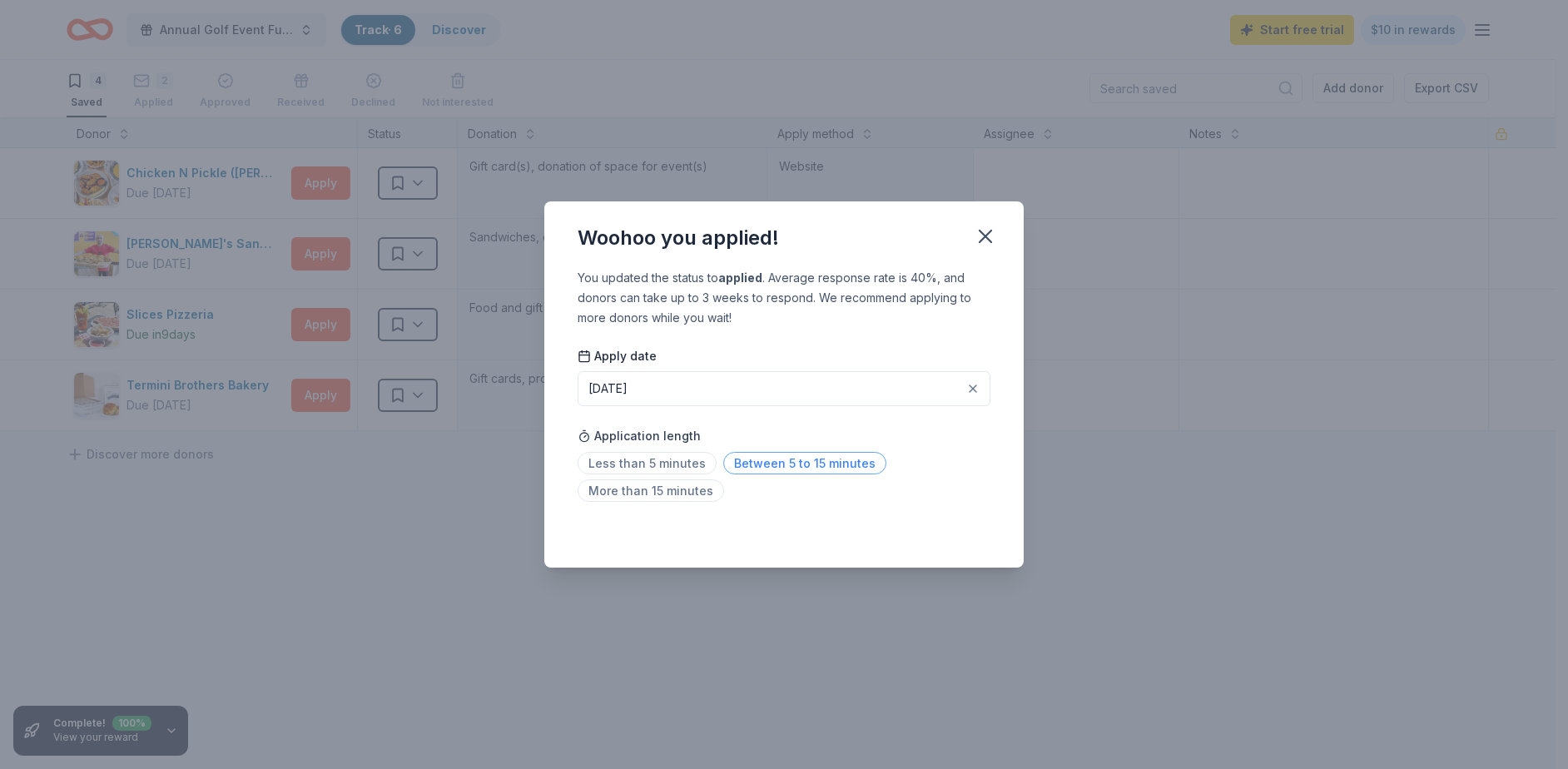
click at [782, 463] on span "Between 5 to 15 minutes" at bounding box center [805, 462] width 163 height 22
click at [983, 229] on icon "button" at bounding box center [985, 236] width 23 height 23
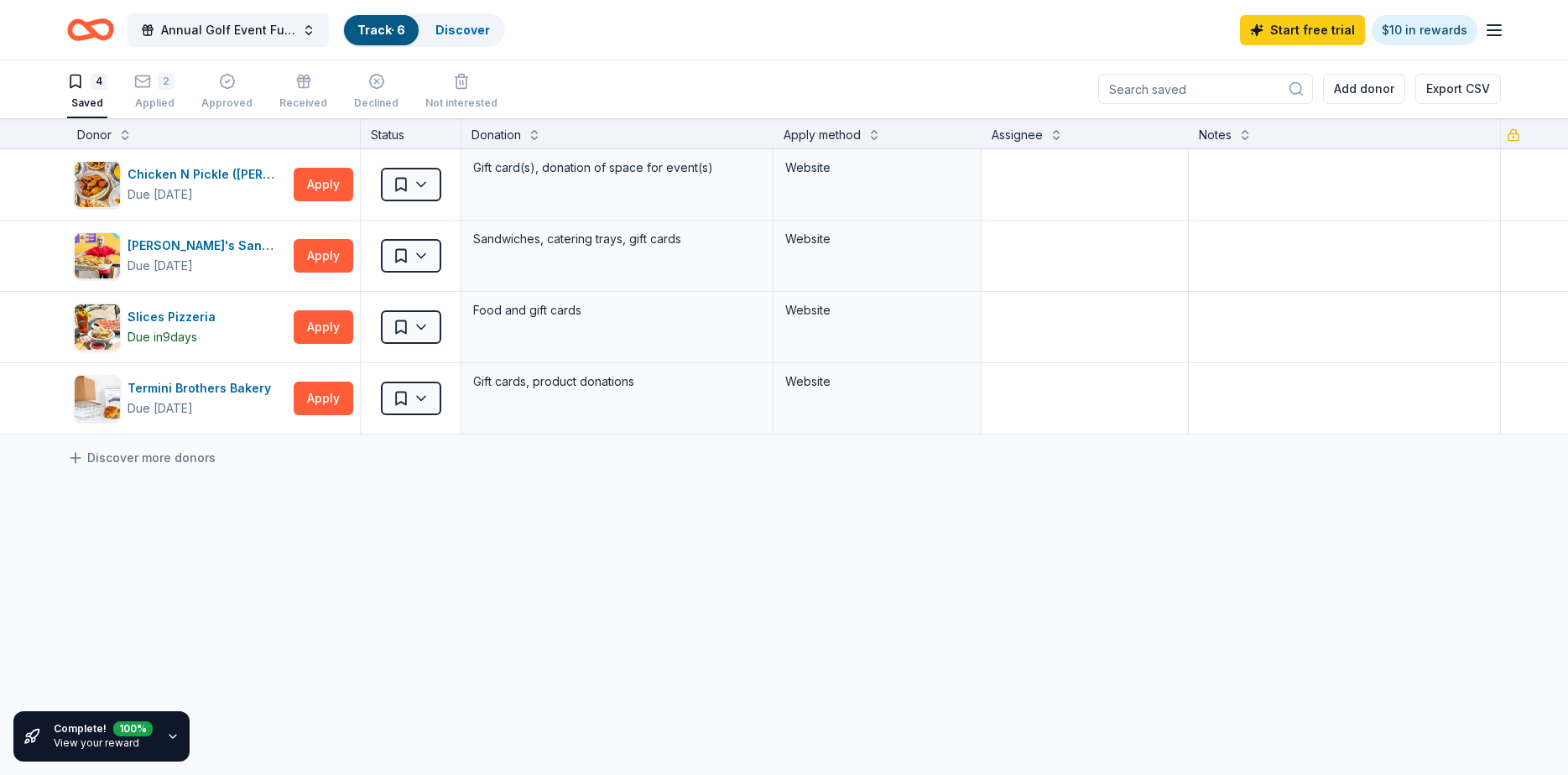
click at [1149, 89] on input at bounding box center [1205, 88] width 215 height 30
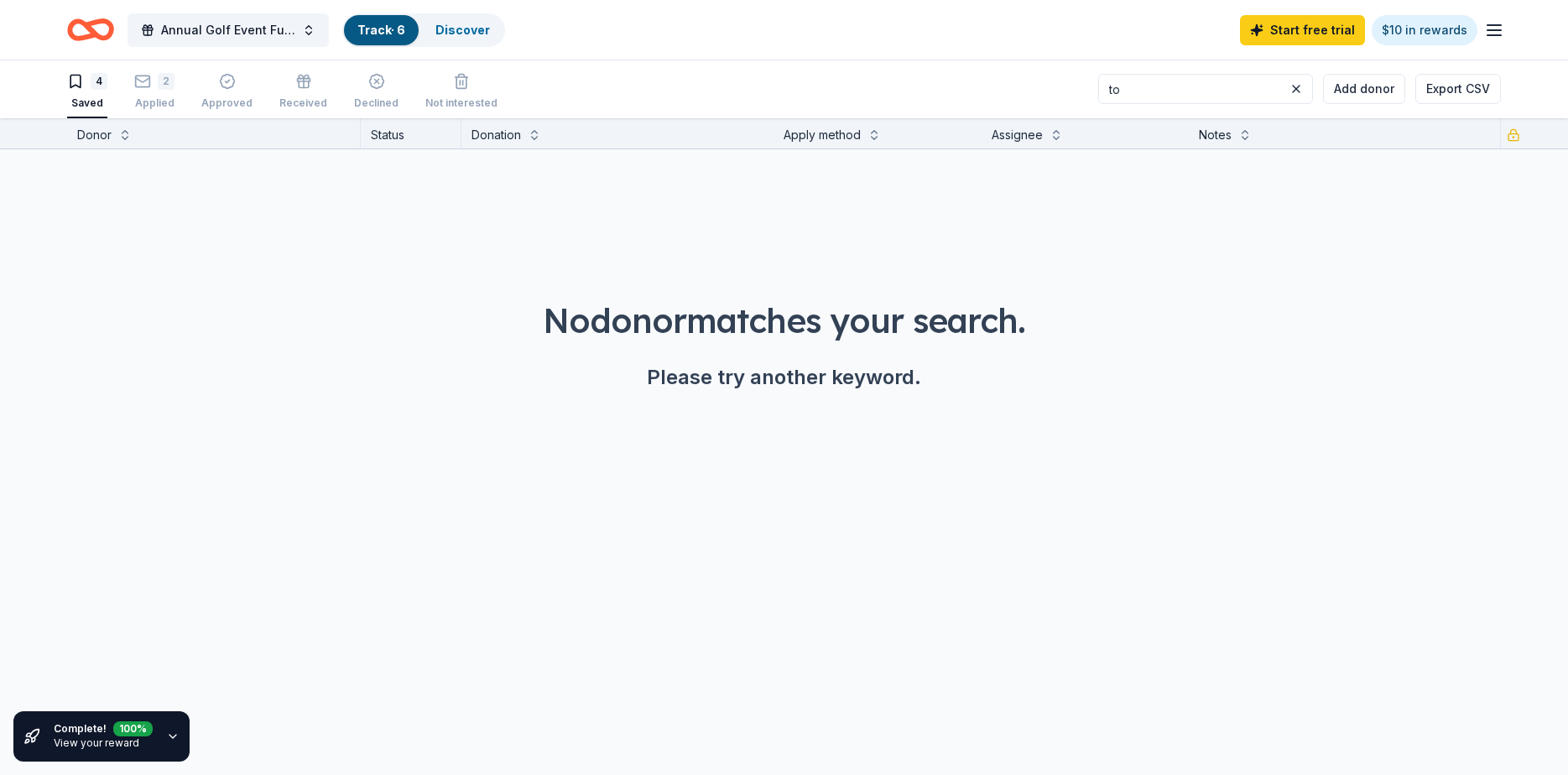
type input "t"
drag, startPoint x: 1200, startPoint y: 94, endPoint x: 814, endPoint y: 55, distance: 388.0
click at [864, 59] on div "Annual Golf Event Fundraiser Track · 6 Discover Start free trial $10 in rewards…" at bounding box center [784, 387] width 1568 height 776
drag, startPoint x: 1147, startPoint y: 91, endPoint x: 1047, endPoint y: 90, distance: 100.0
click at [1047, 90] on div "4 Saved 2 Applied Approved Received Declined Not interested [PERSON_NAME] Add d…" at bounding box center [784, 88] width 1434 height 58
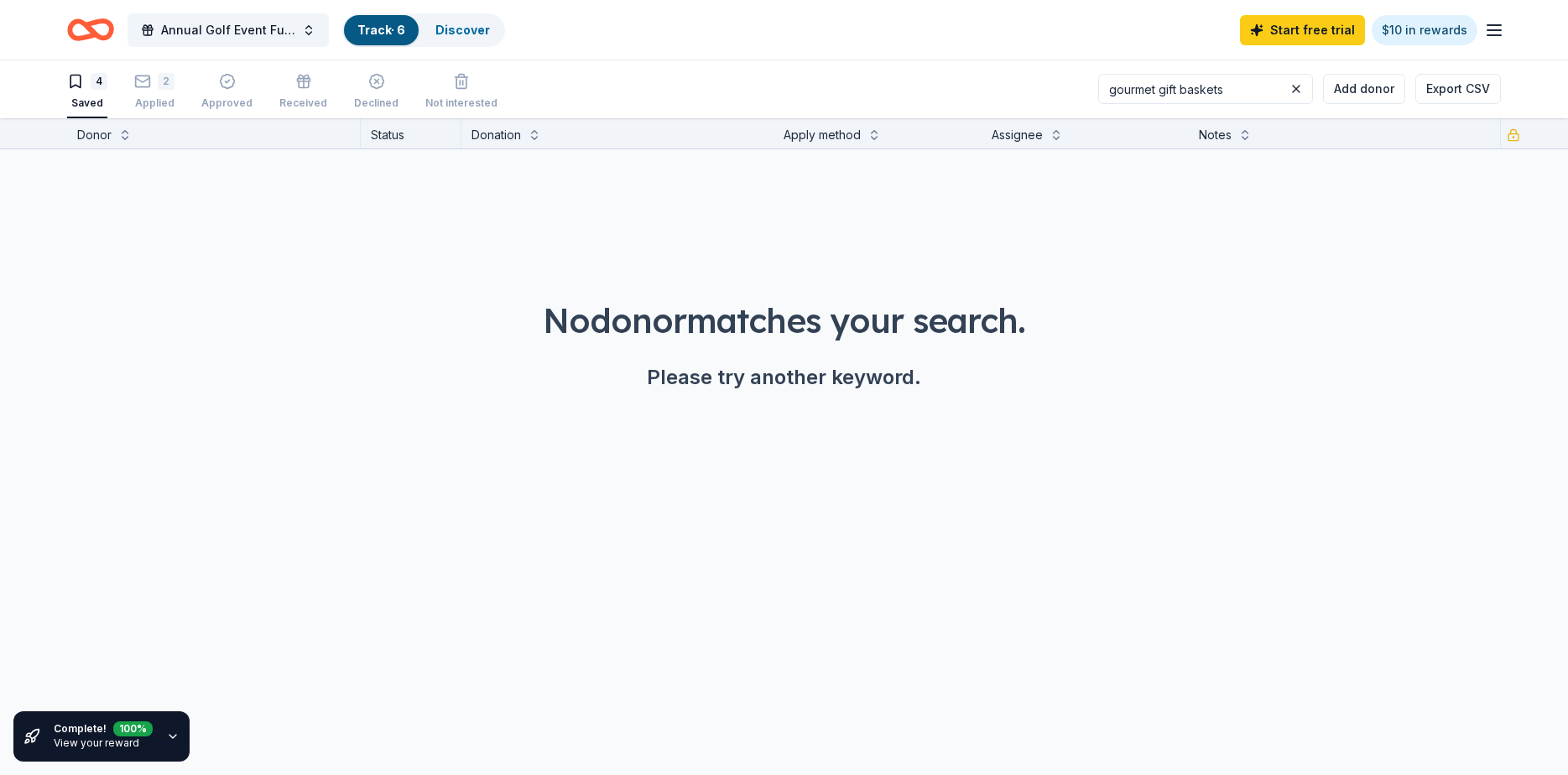
type input "gourmet gift baskets"
click at [226, 36] on span "Annual Golf Event Fundraiser" at bounding box center [229, 30] width 134 height 20
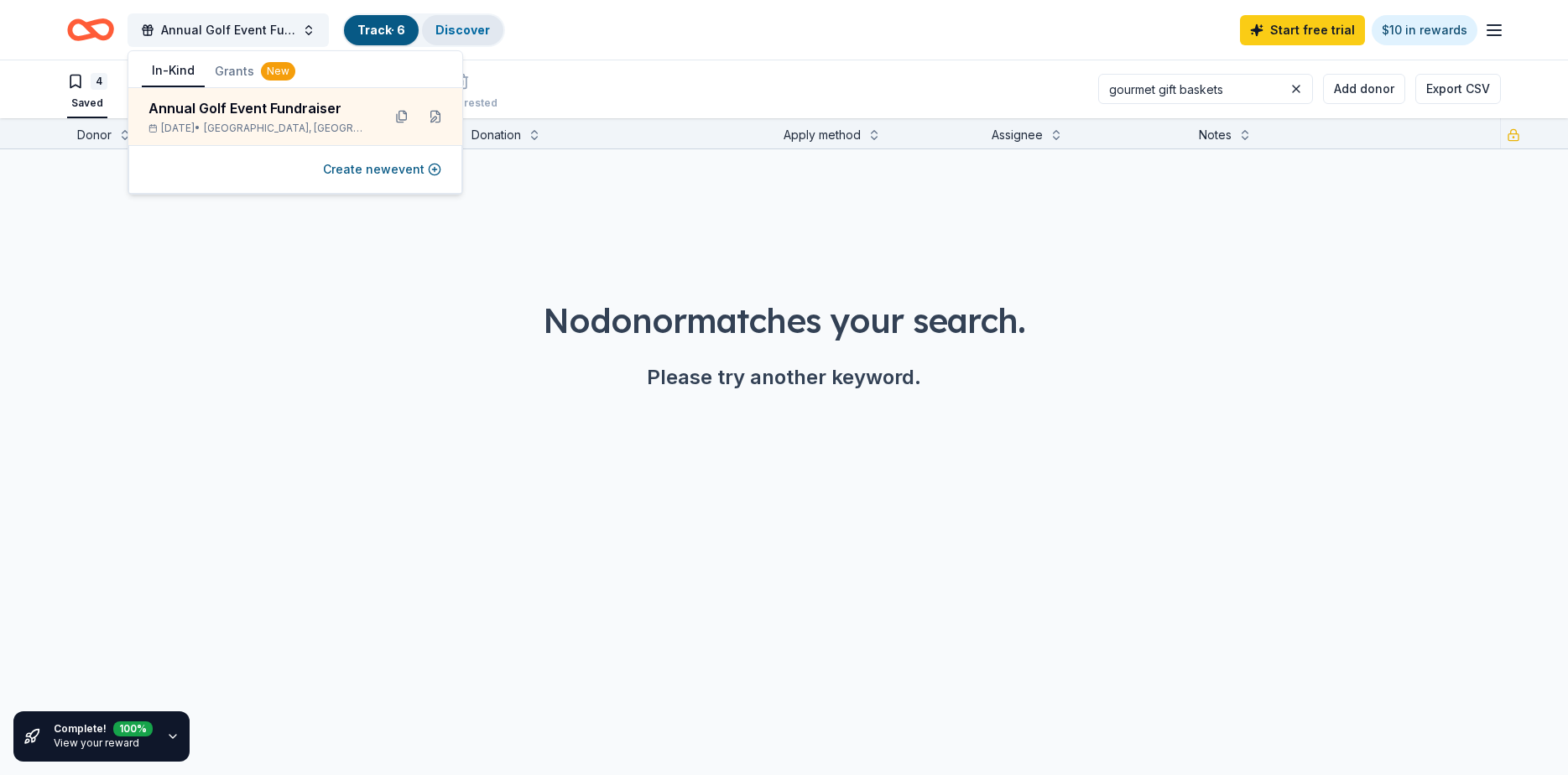
click at [455, 35] on link "Discover" at bounding box center [463, 29] width 54 height 15
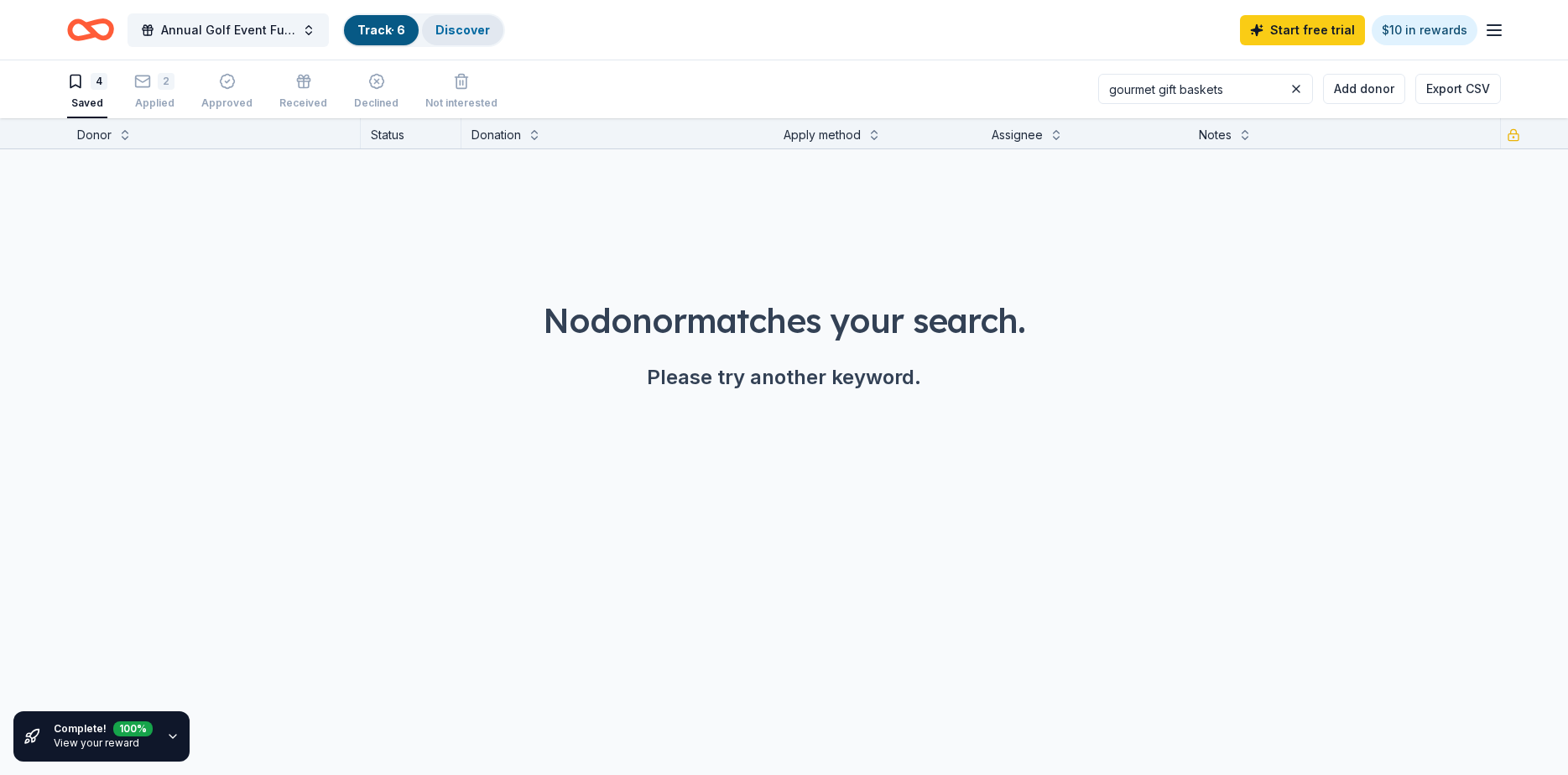
click at [461, 30] on link "Discover" at bounding box center [463, 29] width 54 height 15
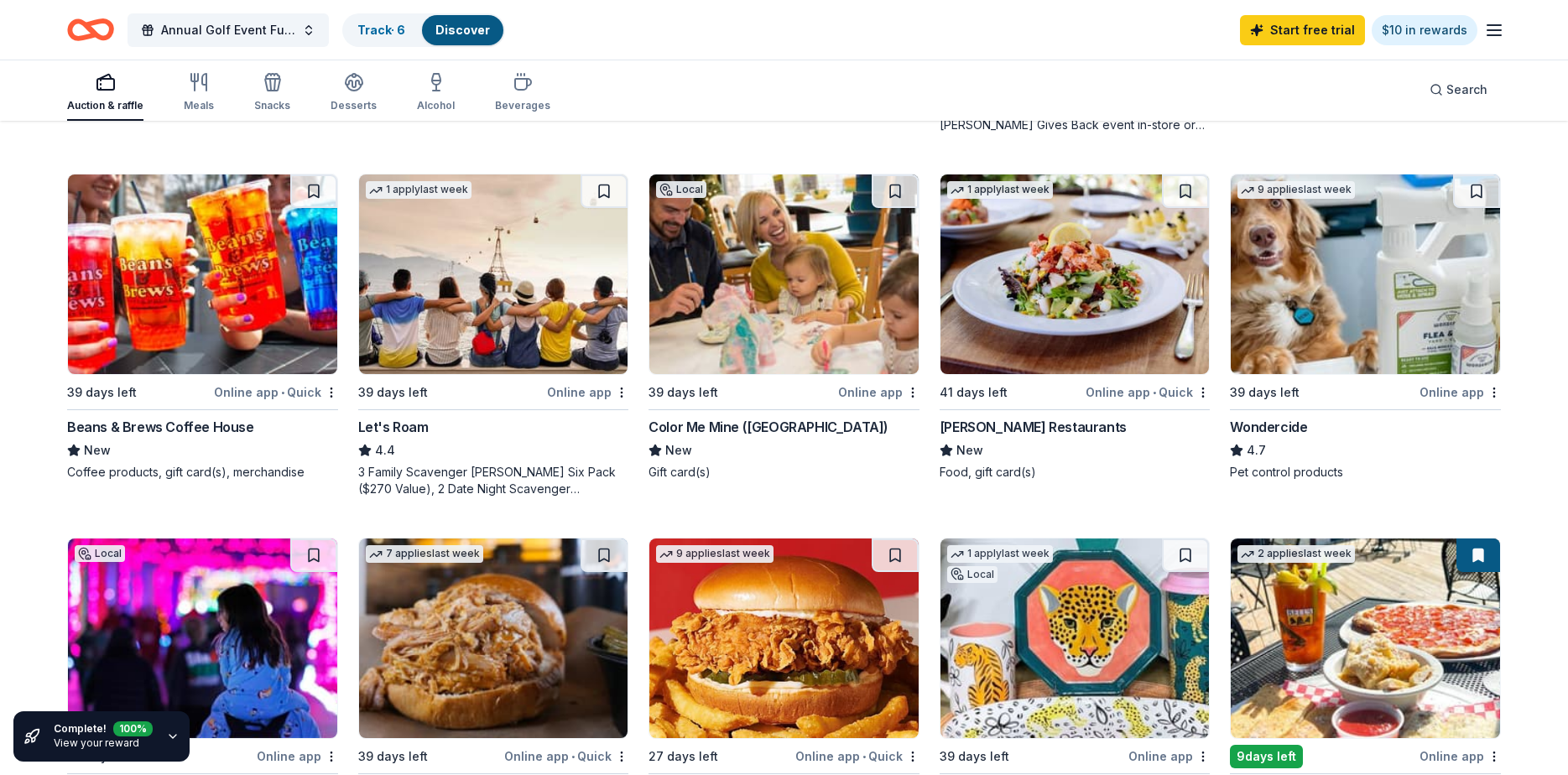
scroll to position [572, 0]
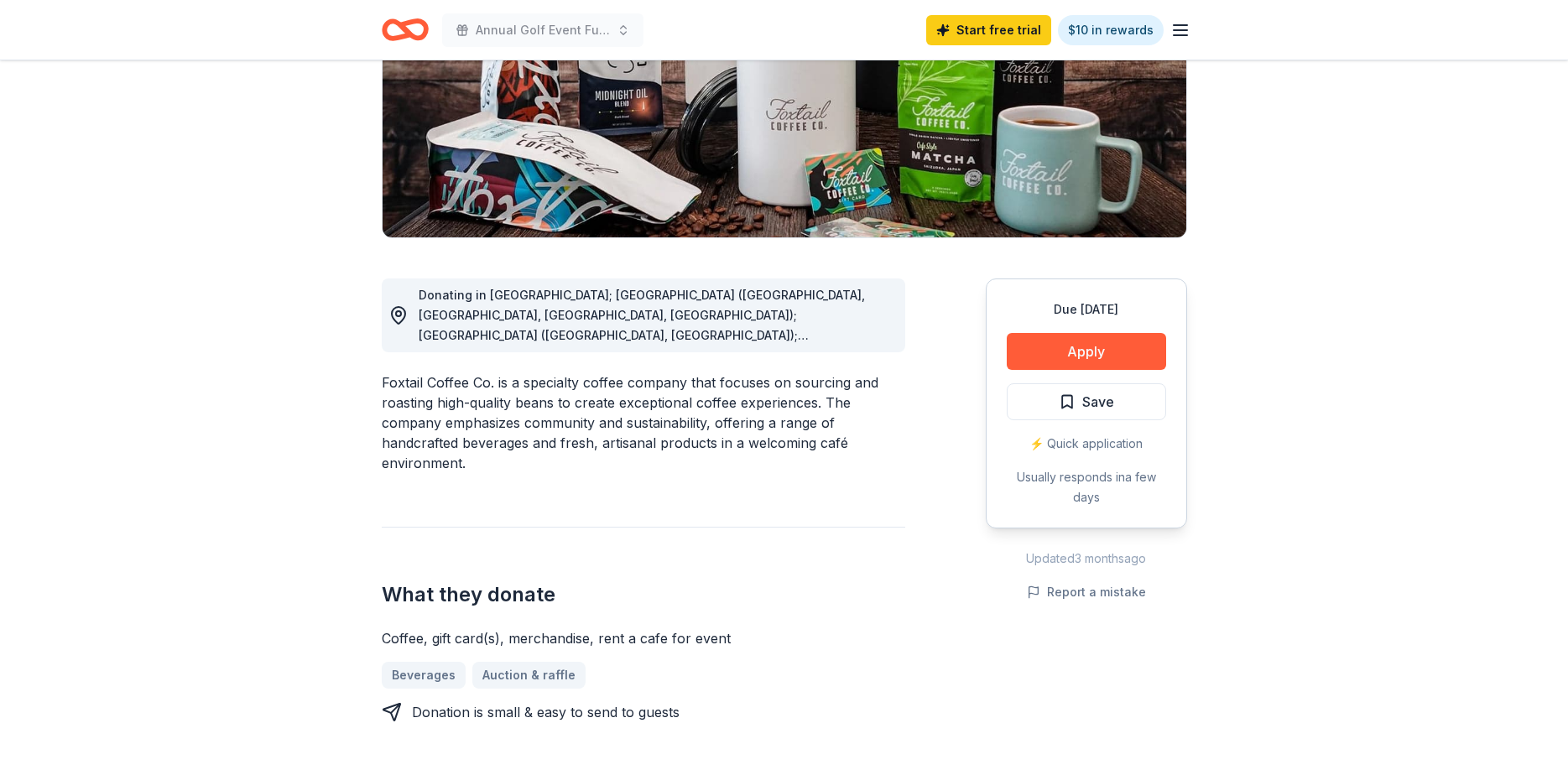
scroll to position [252, 0]
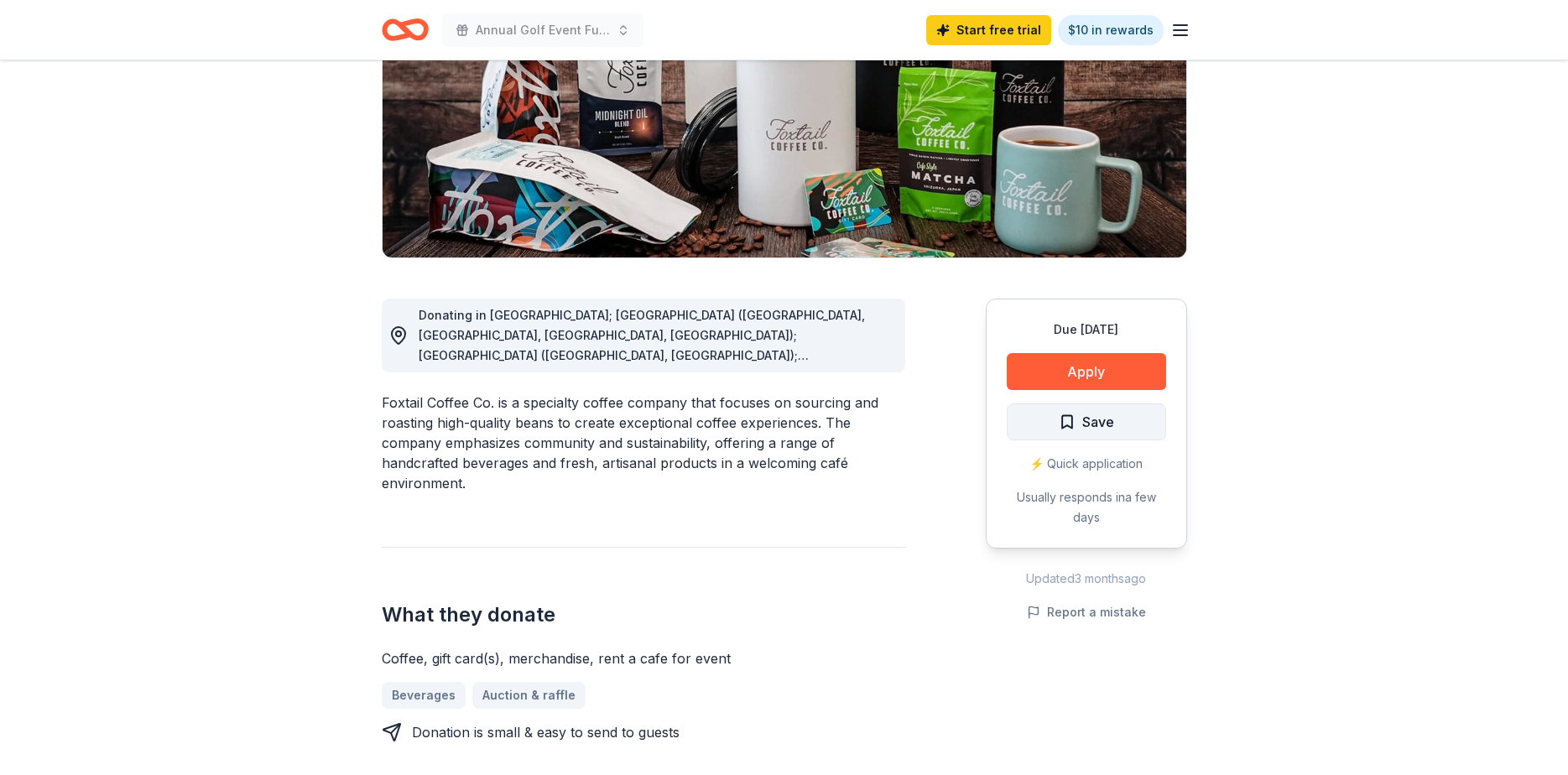
click at [1089, 419] on span "Save" at bounding box center [1098, 422] width 32 height 21
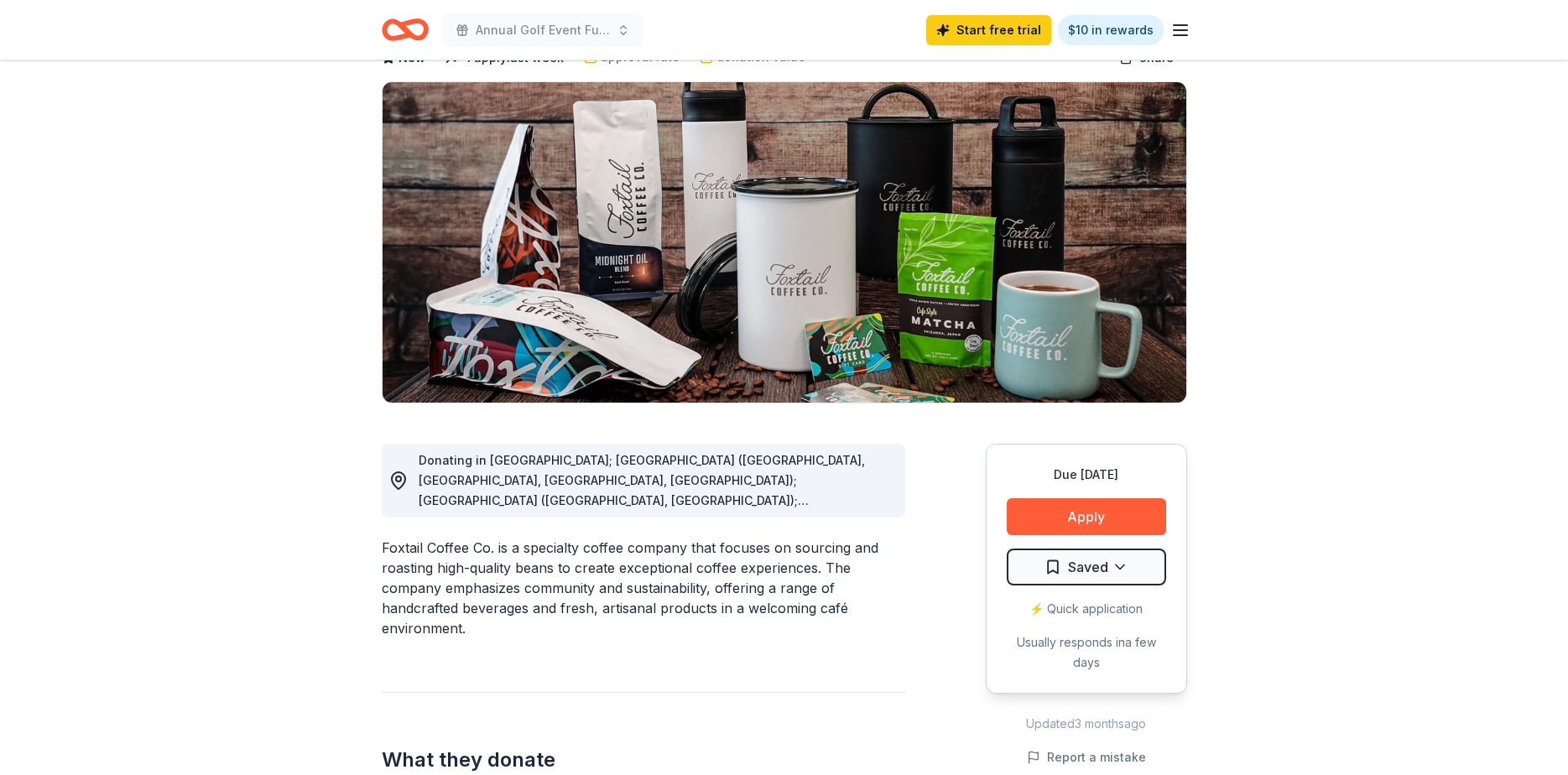
scroll to position [0, 0]
